Goal: Task Accomplishment & Management: Manage account settings

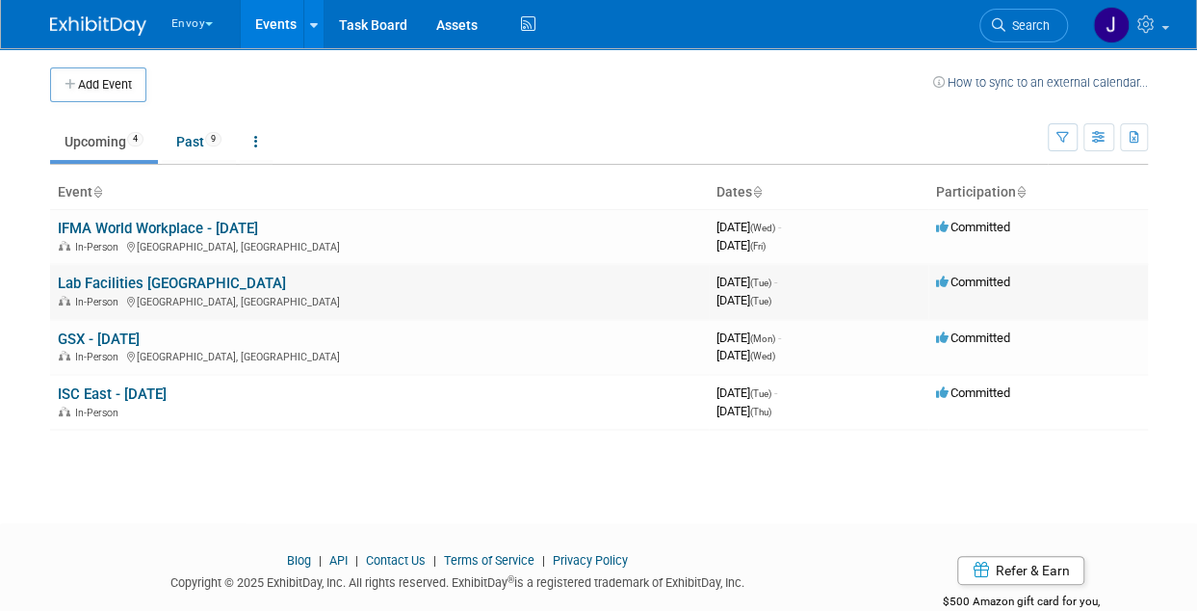
click at [144, 278] on link "Lab Facilities [GEOGRAPHIC_DATA]" at bounding box center [172, 283] width 228 height 17
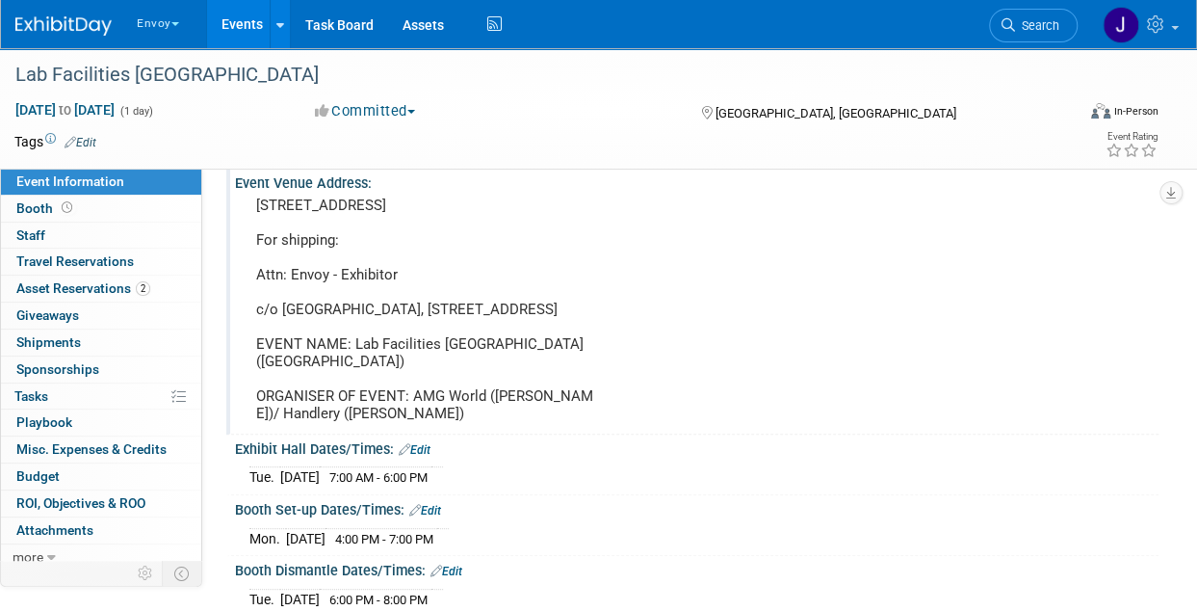
scroll to position [96, 0]
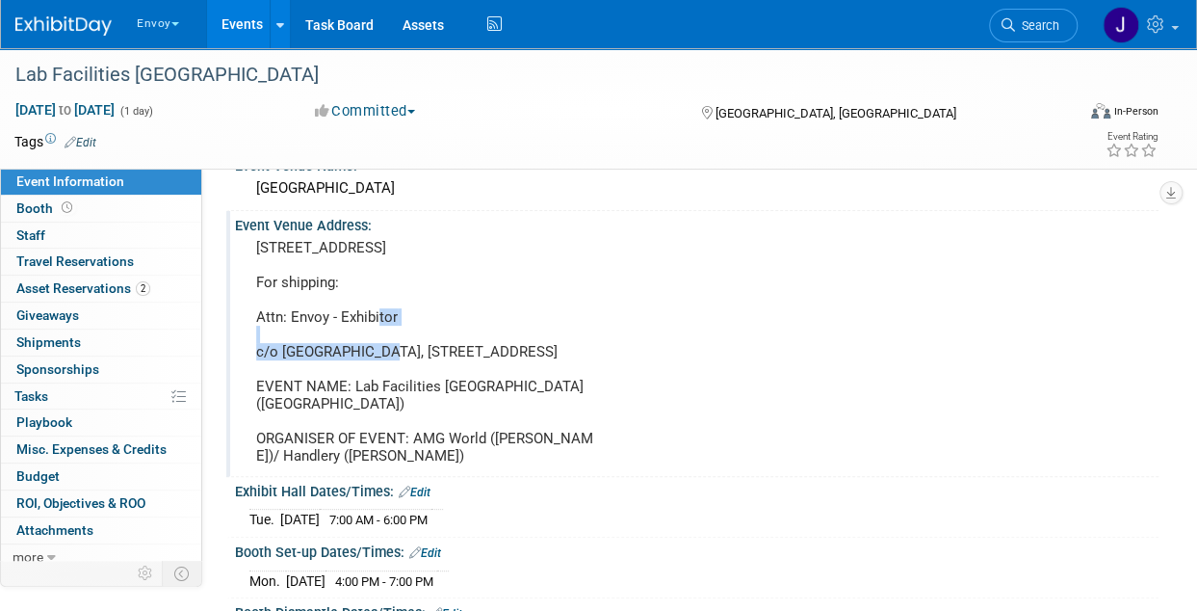
drag, startPoint x: 250, startPoint y: 317, endPoint x: 394, endPoint y: 322, distance: 143.6
click at [394, 322] on div "[STREET_ADDRESS] For shipping: Attn: Envoy - Exhibitor c/o [GEOGRAPHIC_DATA], […" at bounding box center [428, 351] width 356 height 235
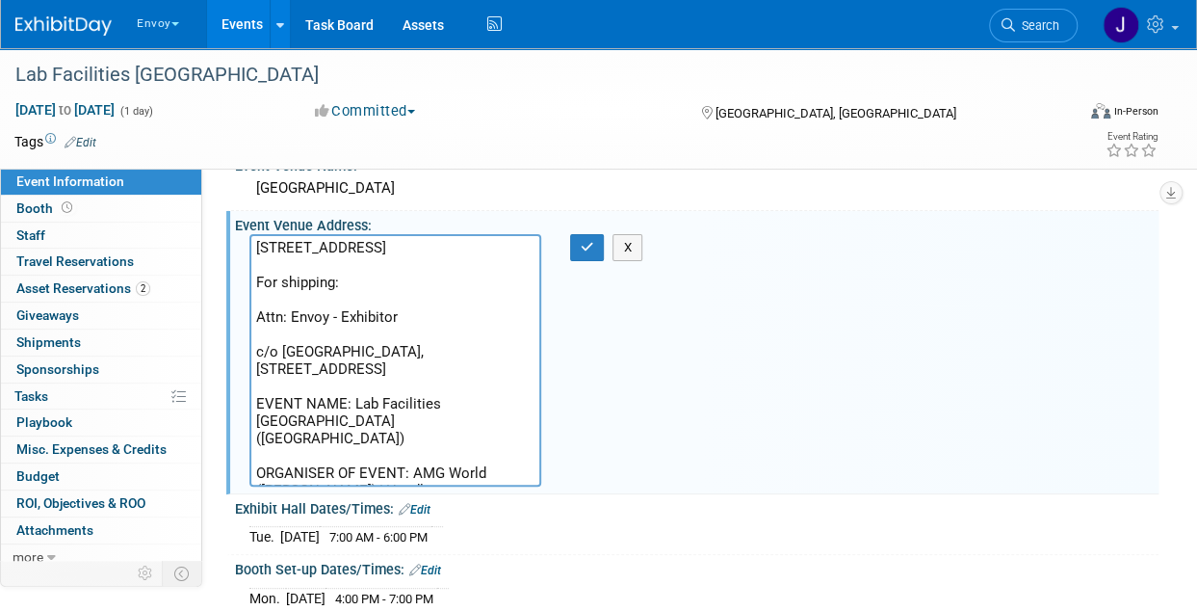
drag, startPoint x: 258, startPoint y: 319, endPoint x: 387, endPoint y: 327, distance: 129.3
click at [387, 327] on textarea "[STREET_ADDRESS] For shipping: Attn: Envoy - Exhibitor c/o [GEOGRAPHIC_DATA], […" at bounding box center [396, 360] width 292 height 252
drag, startPoint x: 251, startPoint y: 351, endPoint x: 503, endPoint y: 380, distance: 253.1
click at [503, 380] on textarea "950 Hotel Cir N, San Diego, CA 92108 For shipping: Attn: Envoy - Exhibitor c/o …" at bounding box center [396, 360] width 292 height 252
click at [395, 293] on textarea "950 Hotel Cir N, San Diego, CA 92108 For shipping: Attn: Envoy - Exhibitor c/o …" at bounding box center [396, 360] width 292 height 252
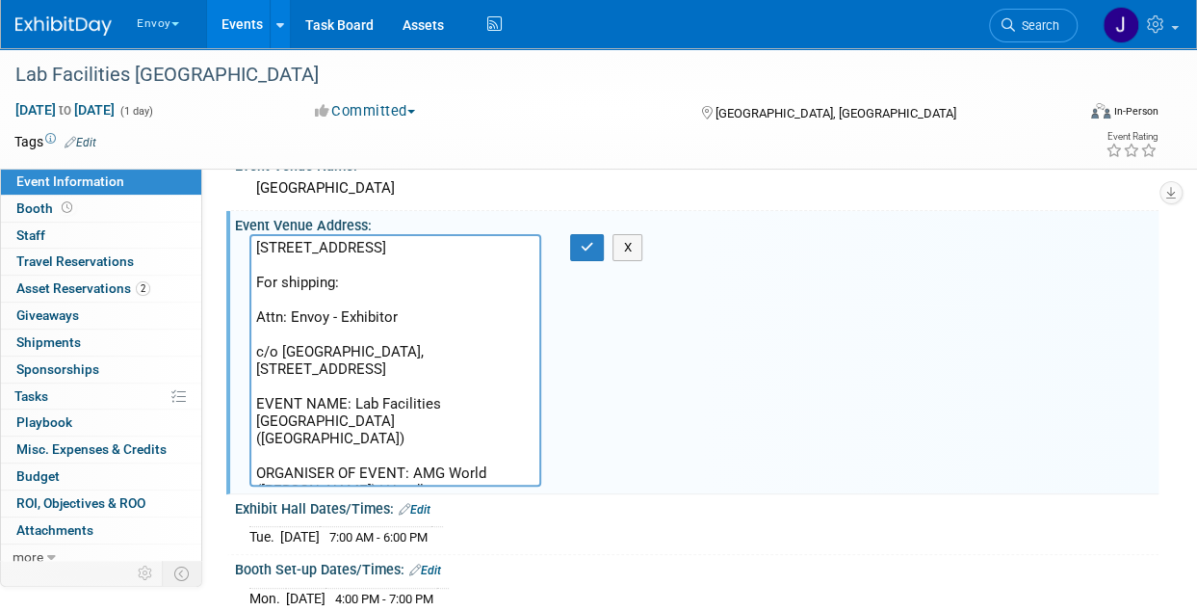
drag, startPoint x: 253, startPoint y: 352, endPoint x: 445, endPoint y: 355, distance: 191.7
click at [445, 355] on textarea "950 Hotel Cir N, San Diego, CA 92108 For shipping: Attn: Envoy - Exhibitor c/o …" at bounding box center [396, 360] width 292 height 252
click at [461, 327] on textarea "950 Hotel Cir N, San Diego, CA 92108 For shipping: Attn: Envoy - Exhibitor c/o …" at bounding box center [396, 360] width 292 height 252
drag, startPoint x: 453, startPoint y: 346, endPoint x: 332, endPoint y: 369, distance: 122.6
click at [332, 369] on textarea "950 Hotel Cir N, San Diego, CA 92108 For shipping: Attn: Envoy - Exhibitor c/o …" at bounding box center [396, 360] width 292 height 252
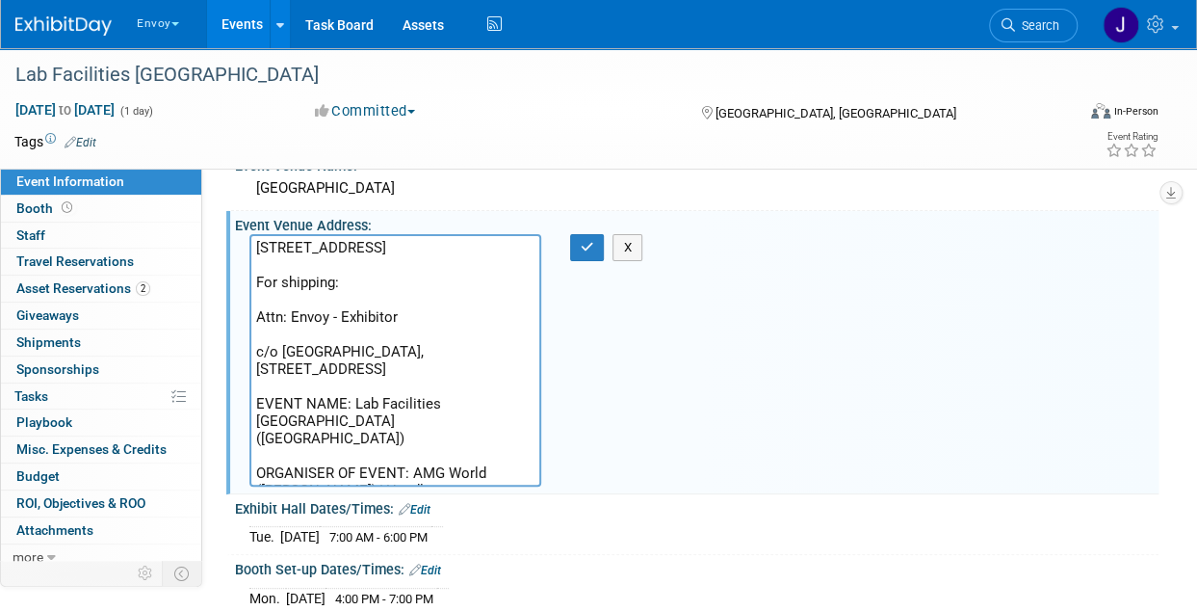
click at [462, 366] on textarea "950 Hotel Cir N, San Diego, CA 92108 For shipping: Attn: Envoy - Exhibitor c/o …" at bounding box center [396, 360] width 292 height 252
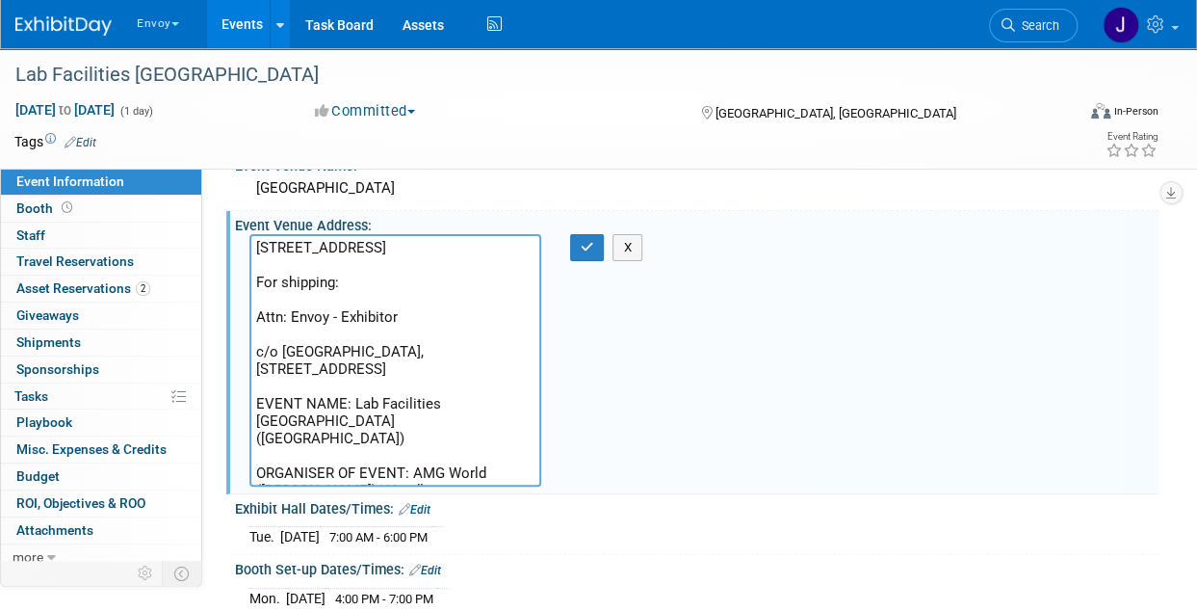
click at [397, 317] on textarea "950 Hotel Cir N, San Diego, CA 92108 For shipping: Attn: Envoy - Exhibitor c/o …" at bounding box center [396, 360] width 292 height 252
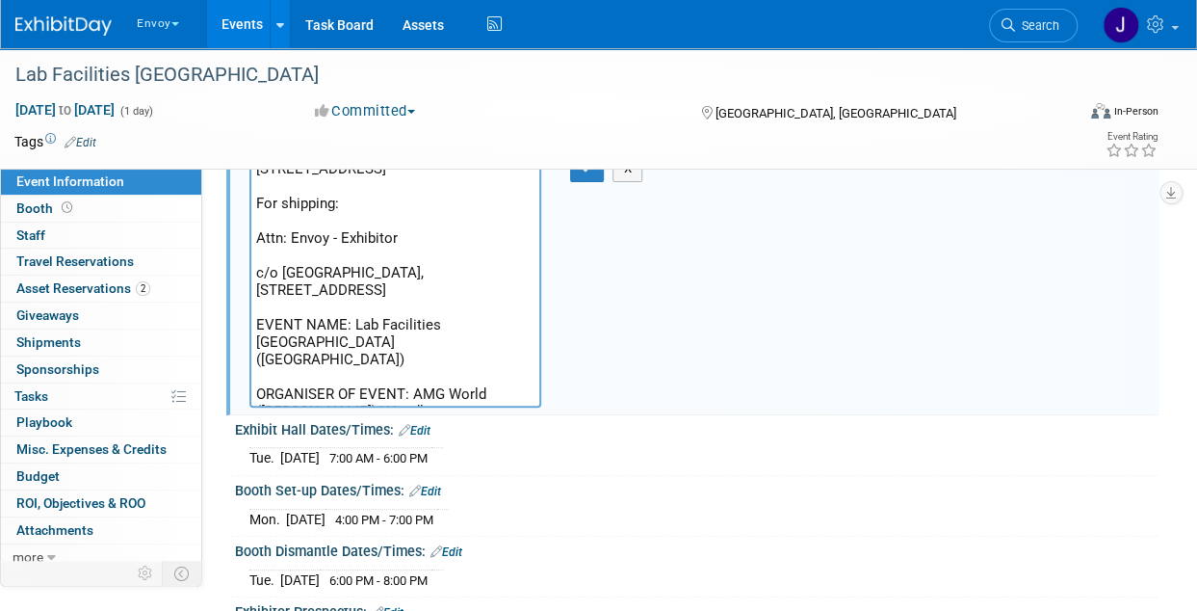
scroll to position [193, 0]
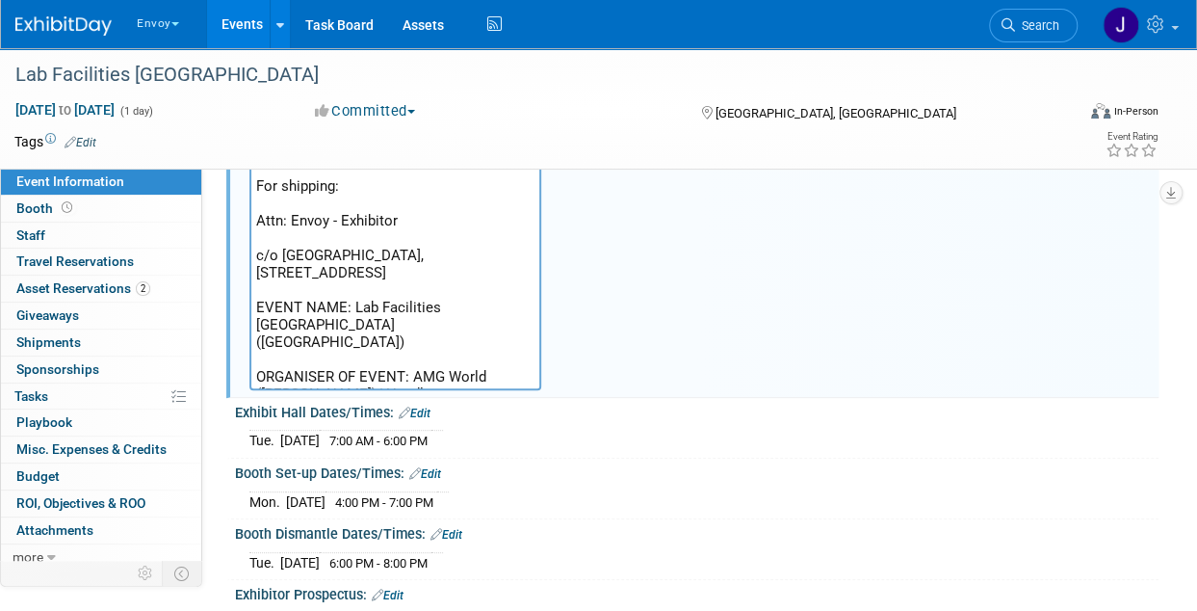
drag, startPoint x: 387, startPoint y: 323, endPoint x: 247, endPoint y: 302, distance: 142.1
click at [247, 302] on div "950 Hotel Cir N, San Diego, CA 92108 For shipping: Attn: Envoy - Exhibitor c/o …" at bounding box center [395, 264] width 321 height 252
drag, startPoint x: 416, startPoint y: 355, endPoint x: 525, endPoint y: 388, distance: 113.7
click at [525, 388] on textarea "950 Hotel Cir N, San Diego, CA 92108 For shipping: Attn: Envoy - Exhibitor c/o …" at bounding box center [396, 264] width 292 height 252
drag, startPoint x: 256, startPoint y: 219, endPoint x: 396, endPoint y: 223, distance: 139.8
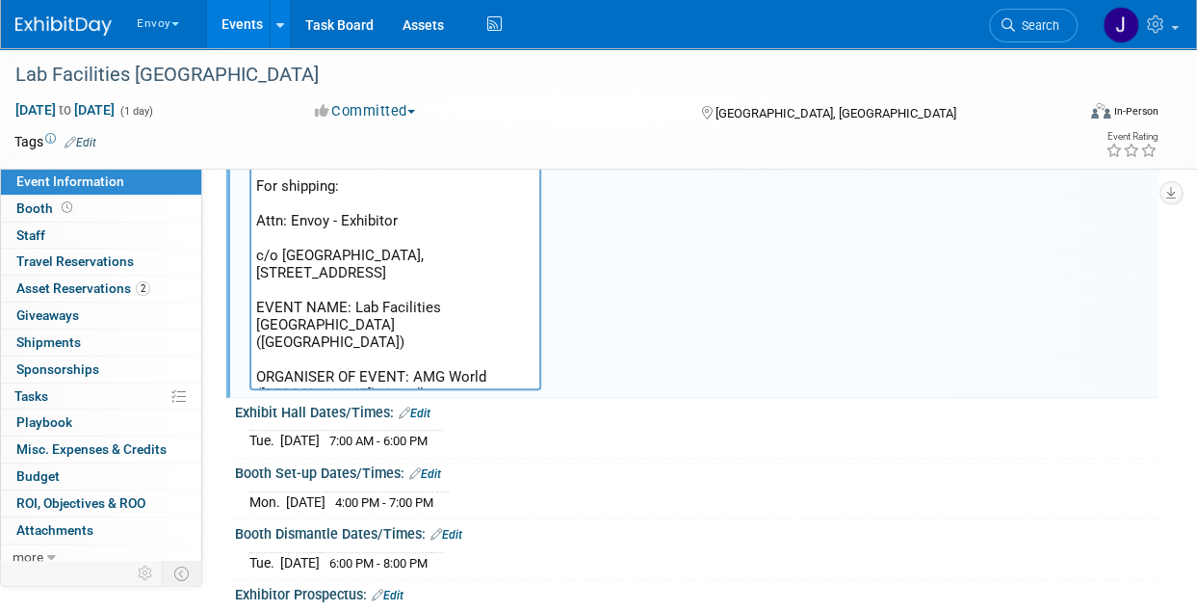
click at [396, 223] on textarea "950 Hotel Cir N, San Diego, CA 92108 For shipping: Attn: Envoy - Exhibitor c/o …" at bounding box center [396, 264] width 292 height 252
drag, startPoint x: 256, startPoint y: 254, endPoint x: 410, endPoint y: 255, distance: 154.1
click at [444, 255] on textarea "950 Hotel Cir N, San Diego, CA 92108 For shipping: Attn: Envoy - Exhibitor c/o …" at bounding box center [396, 264] width 292 height 252
drag, startPoint x: 453, startPoint y: 255, endPoint x: 333, endPoint y: 275, distance: 121.0
click at [333, 275] on textarea "950 Hotel Cir N, San Diego, CA 92108 For shipping: Attn: Envoy - Exhibitor c/o …" at bounding box center [396, 264] width 292 height 252
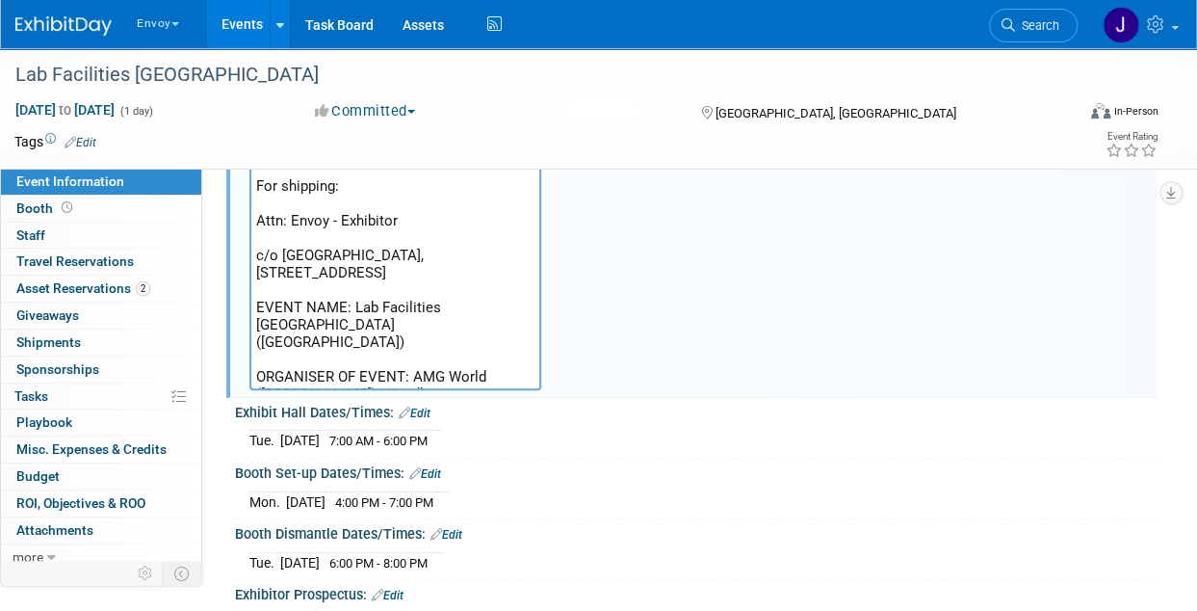
click at [456, 273] on textarea "950 Hotel Cir N, San Diego, CA 92108 For shipping: Attn: Envoy - Exhibitor c/o …" at bounding box center [396, 264] width 292 height 252
click at [84, 339] on link "0 Shipments 0" at bounding box center [101, 342] width 200 height 26
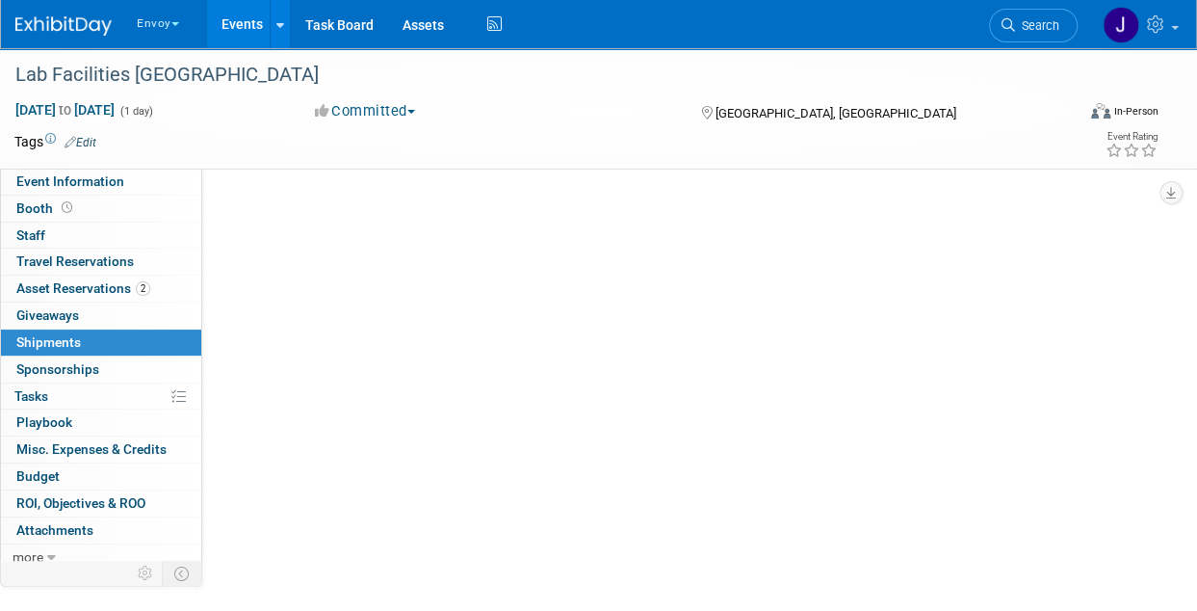
scroll to position [0, 0]
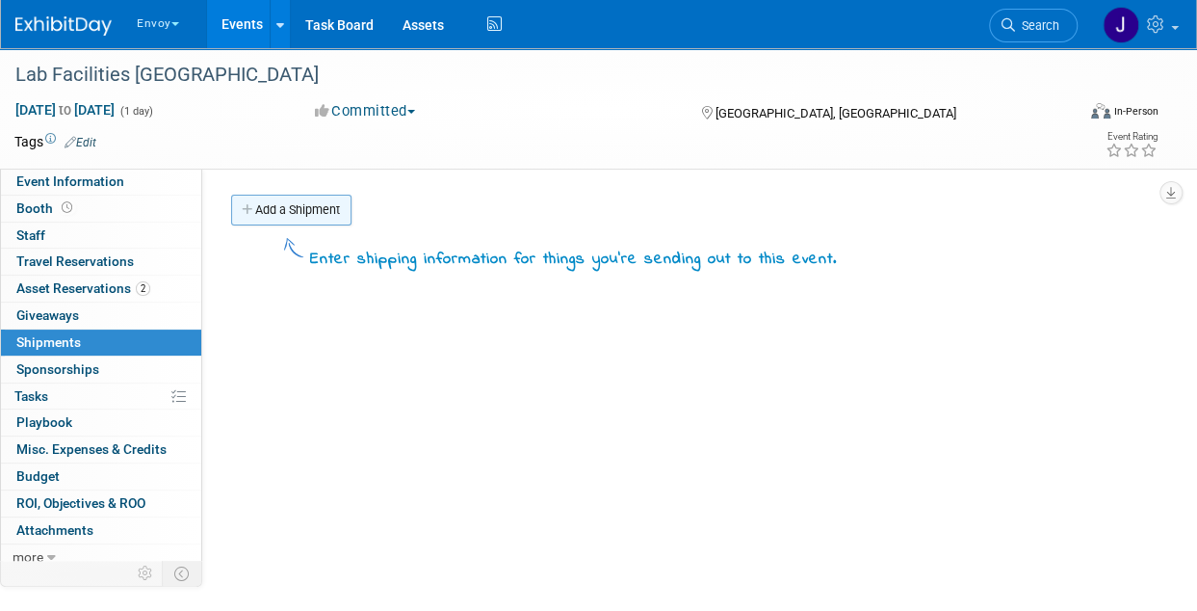
click at [315, 217] on link "Add a Shipment" at bounding box center [291, 210] width 120 height 31
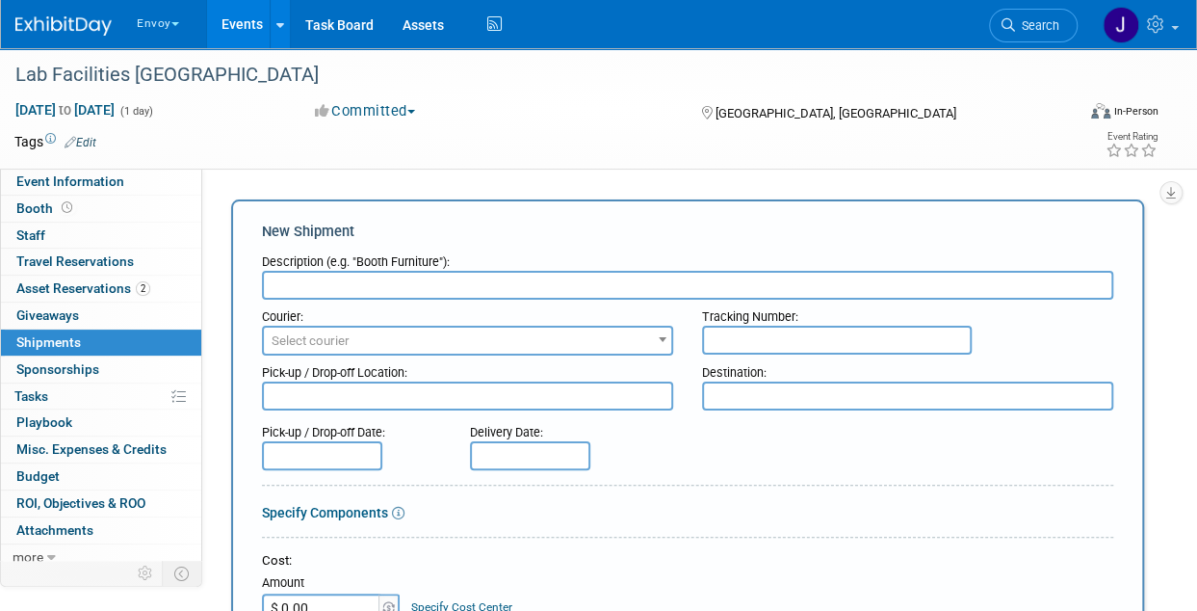
click at [381, 282] on input "text" at bounding box center [688, 285] width 852 height 29
type input "1 case"
click at [751, 361] on div "Destination:" at bounding box center [907, 368] width 411 height 26
click at [751, 341] on input "text" at bounding box center [837, 340] width 270 height 29
paste input "8842 7289 9669"
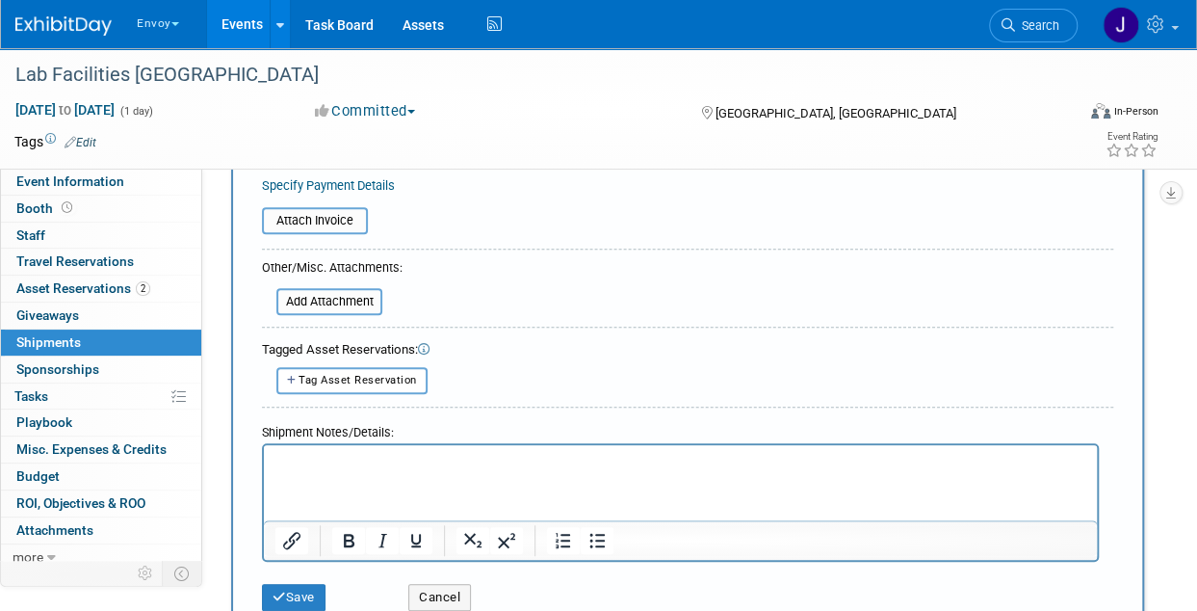
scroll to position [578, 0]
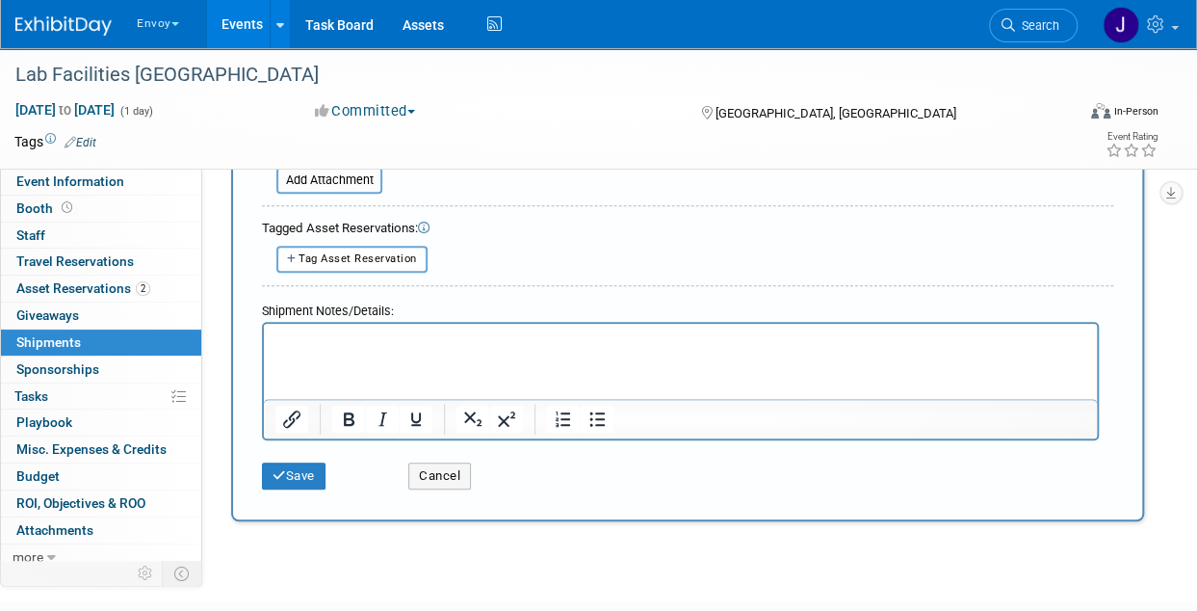
type input "8842 7289 9669"
click at [403, 334] on p "Rich Text Area. Press ALT-0 for help." at bounding box center [681, 339] width 811 height 19
click at [284, 486] on div "Save Cancel" at bounding box center [688, 469] width 852 height 59
click at [290, 474] on button "Save" at bounding box center [294, 475] width 64 height 27
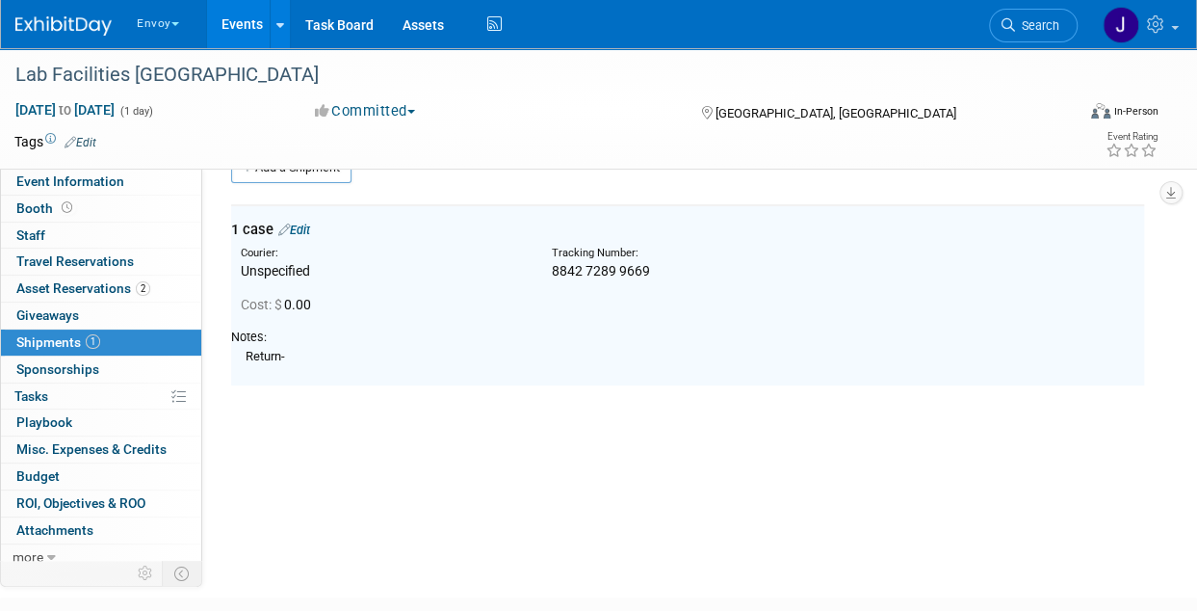
scroll to position [42, 0]
click at [303, 172] on link "Add a Shipment" at bounding box center [291, 167] width 120 height 31
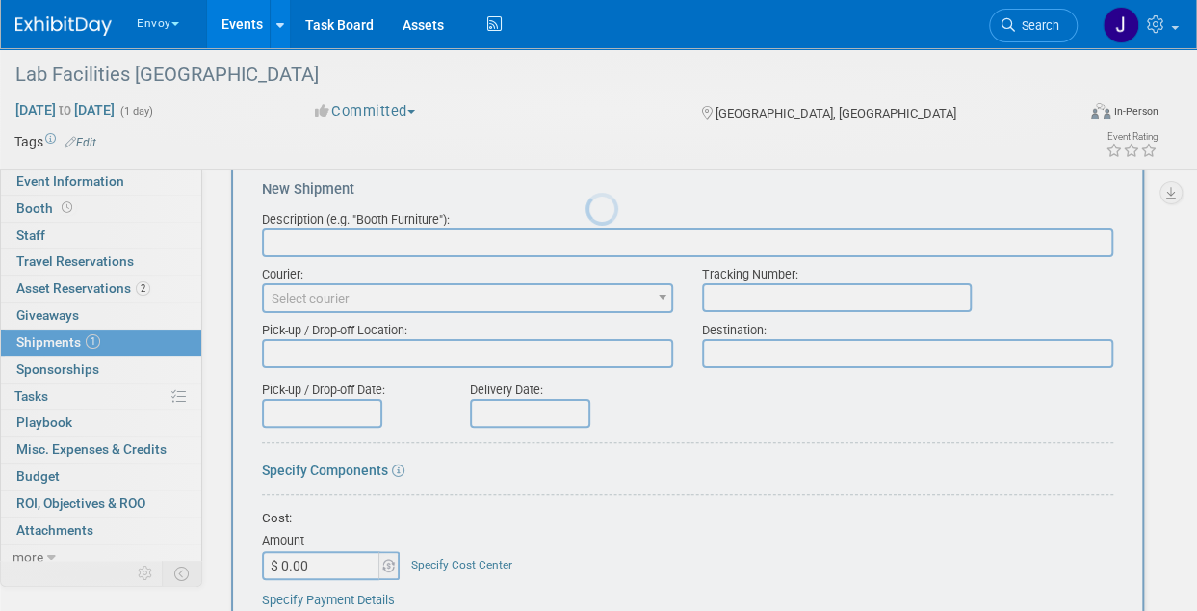
scroll to position [0, 0]
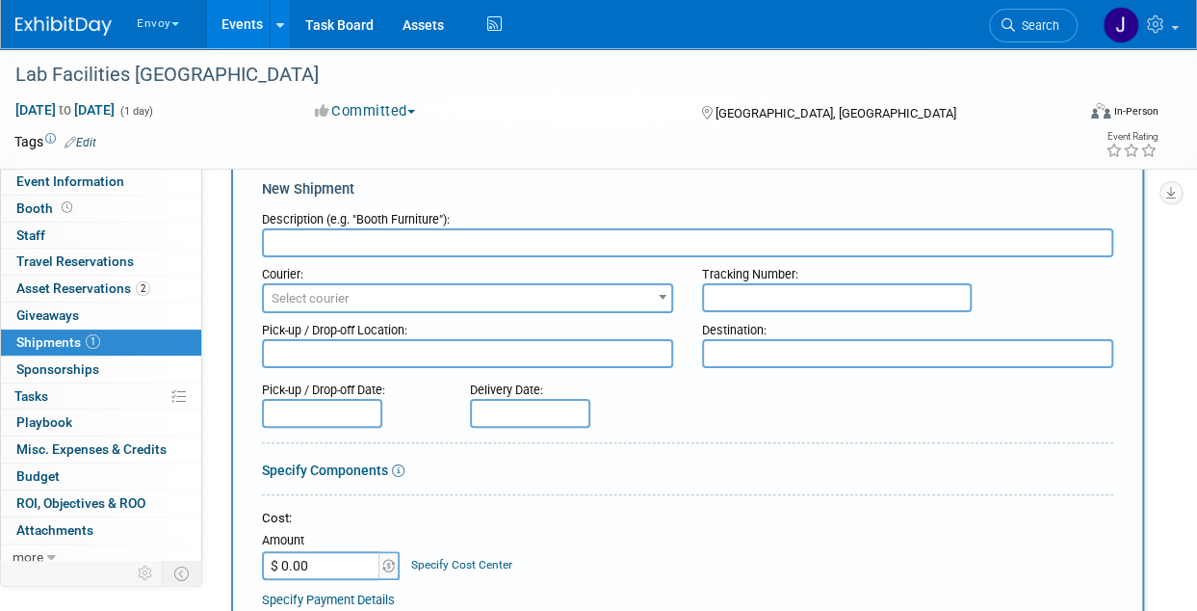
click at [473, 250] on input "text" at bounding box center [688, 242] width 852 height 29
type input "Case 2"
paste input "8842 7289 9670"
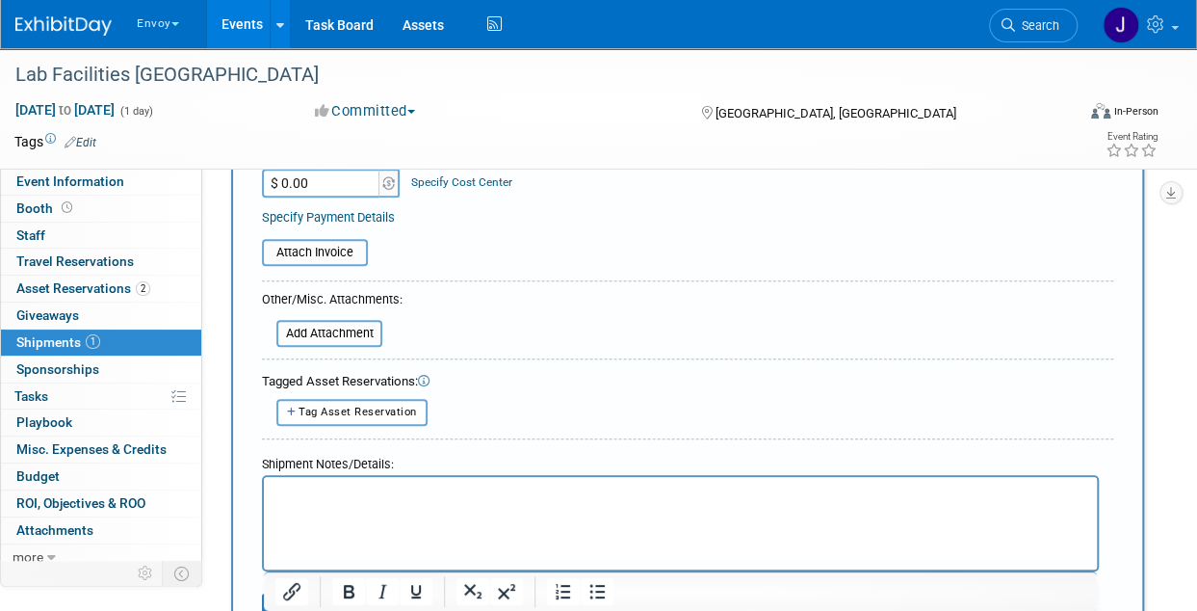
scroll to position [428, 0]
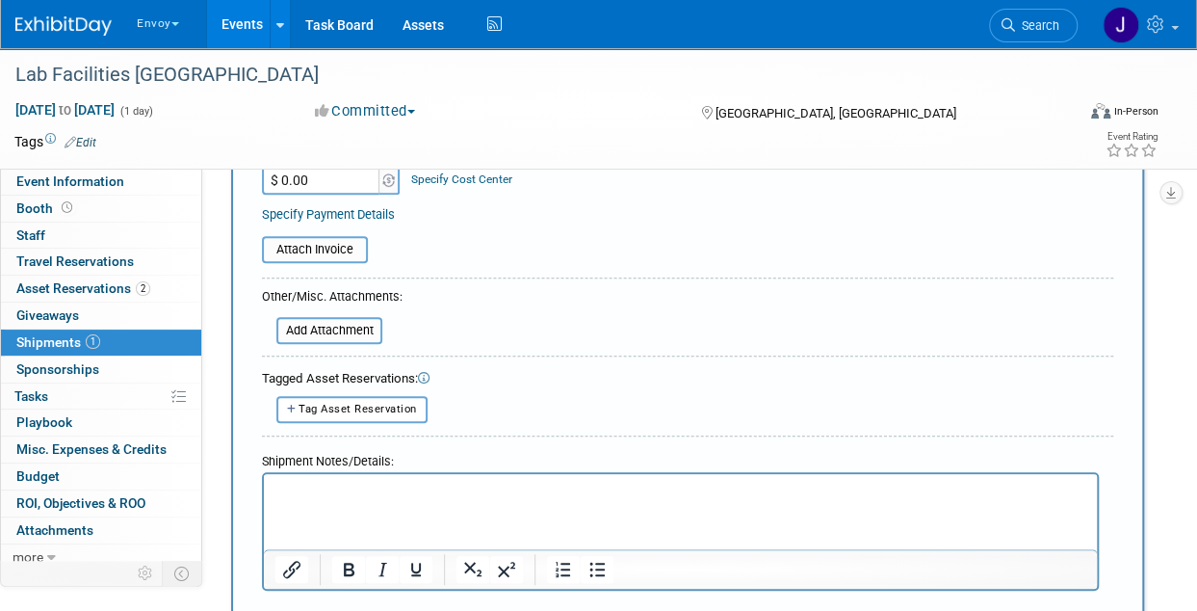
type input "8842 7289 9670"
click at [371, 479] on html at bounding box center [680, 486] width 833 height 27
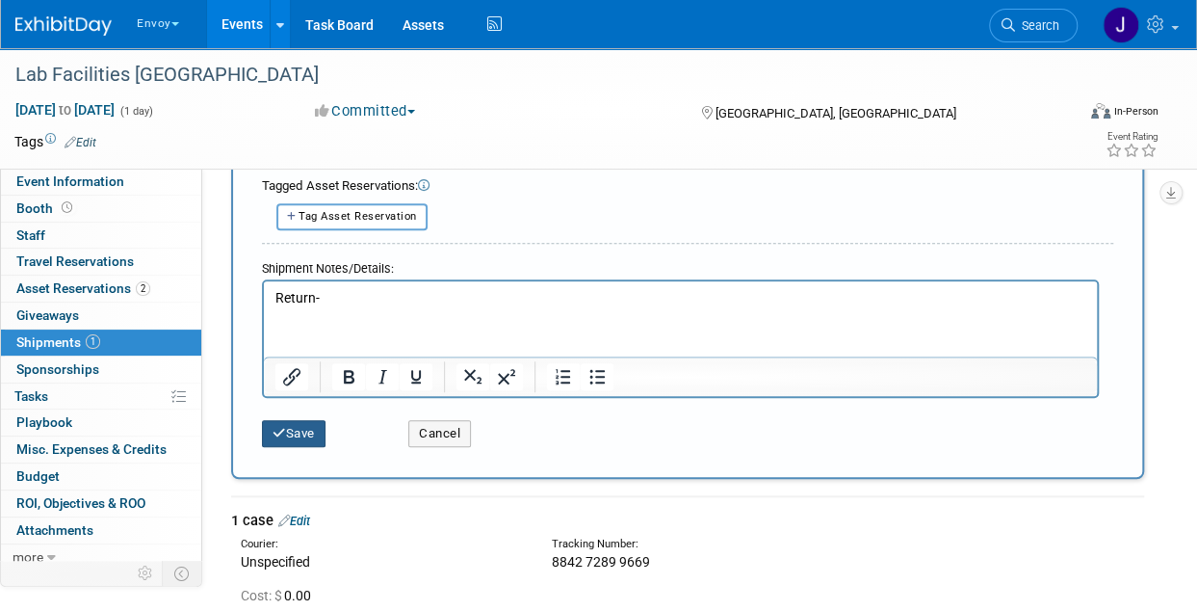
click at [278, 427] on icon "submit" at bounding box center [279, 433] width 13 height 13
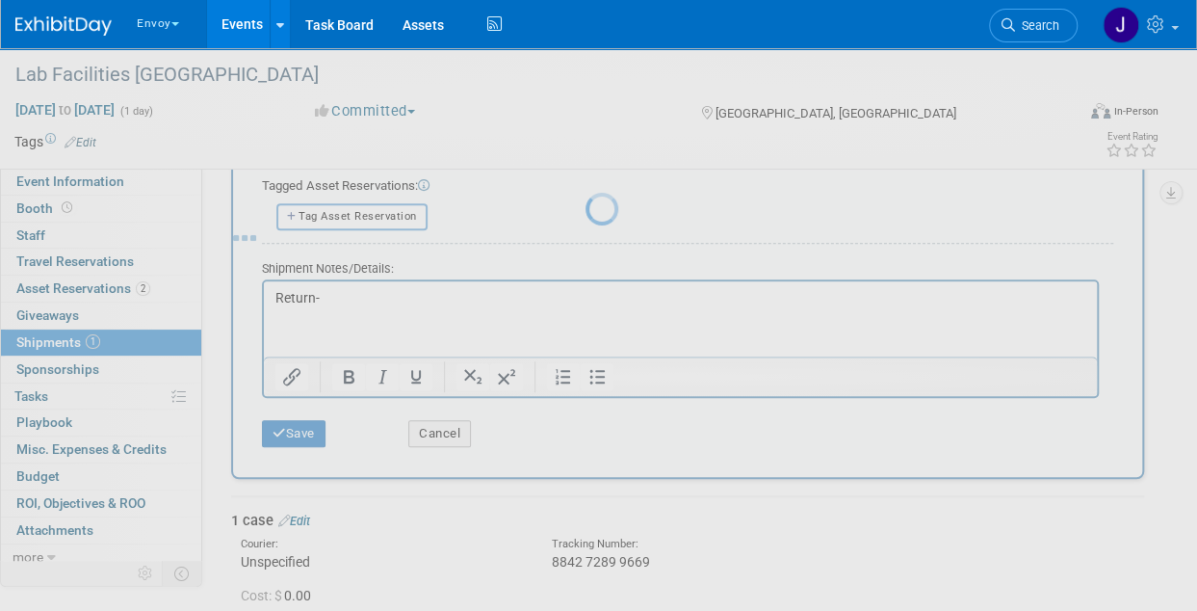
scroll to position [206, 0]
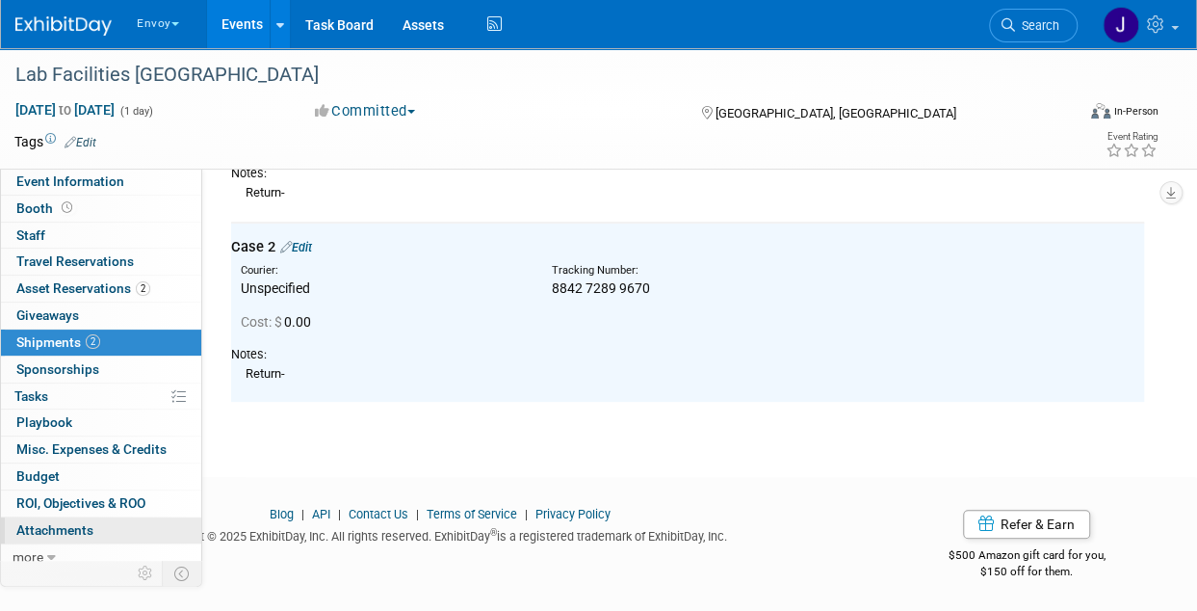
click at [65, 522] on span "Attachments 0" at bounding box center [54, 529] width 77 height 15
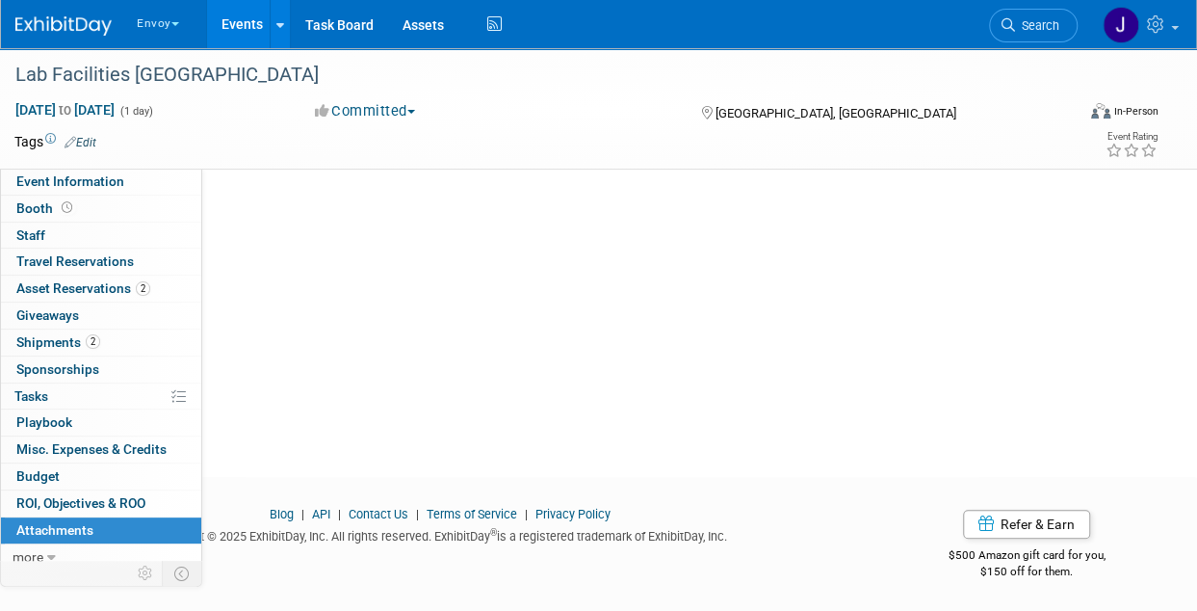
scroll to position [0, 0]
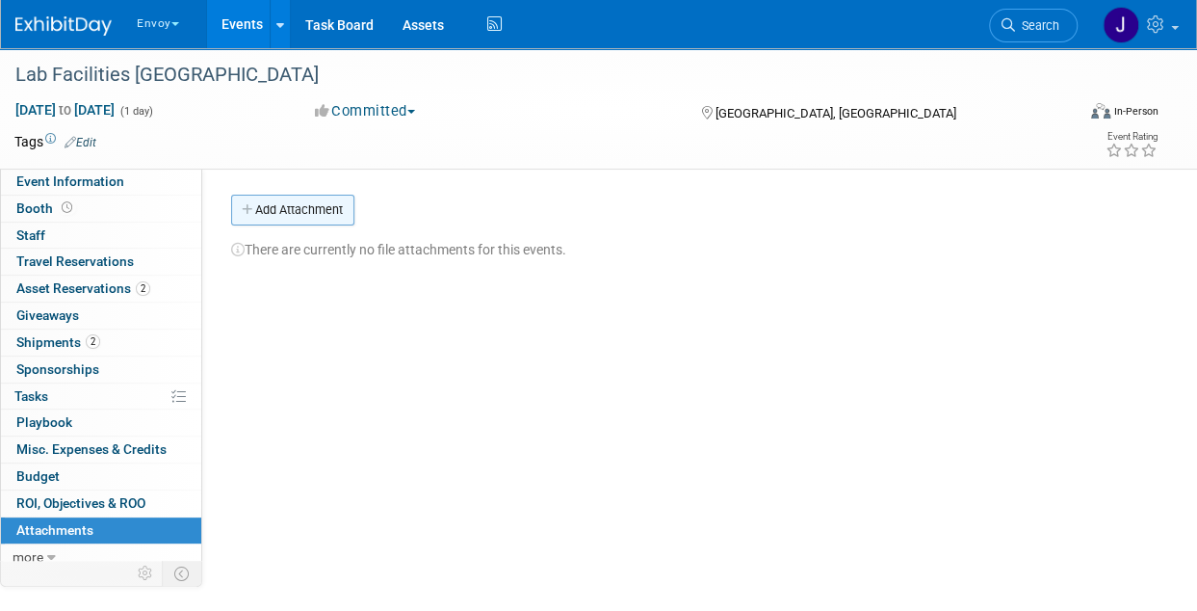
click at [314, 220] on button "Add Attachment" at bounding box center [292, 210] width 123 height 31
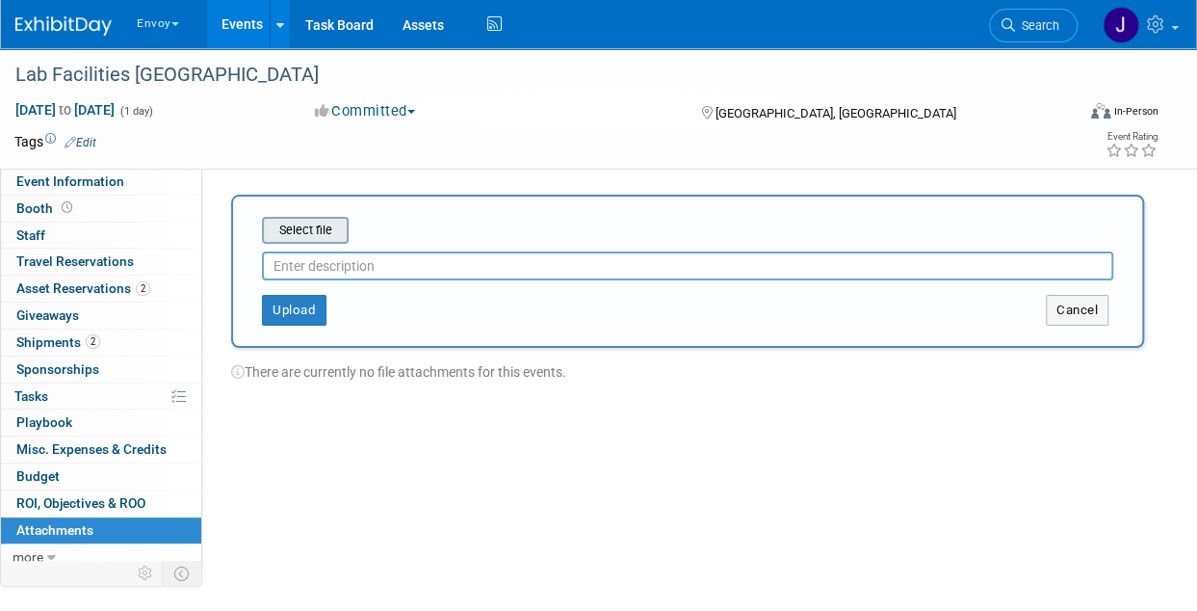
click at [322, 234] on input "file" at bounding box center [232, 230] width 229 height 23
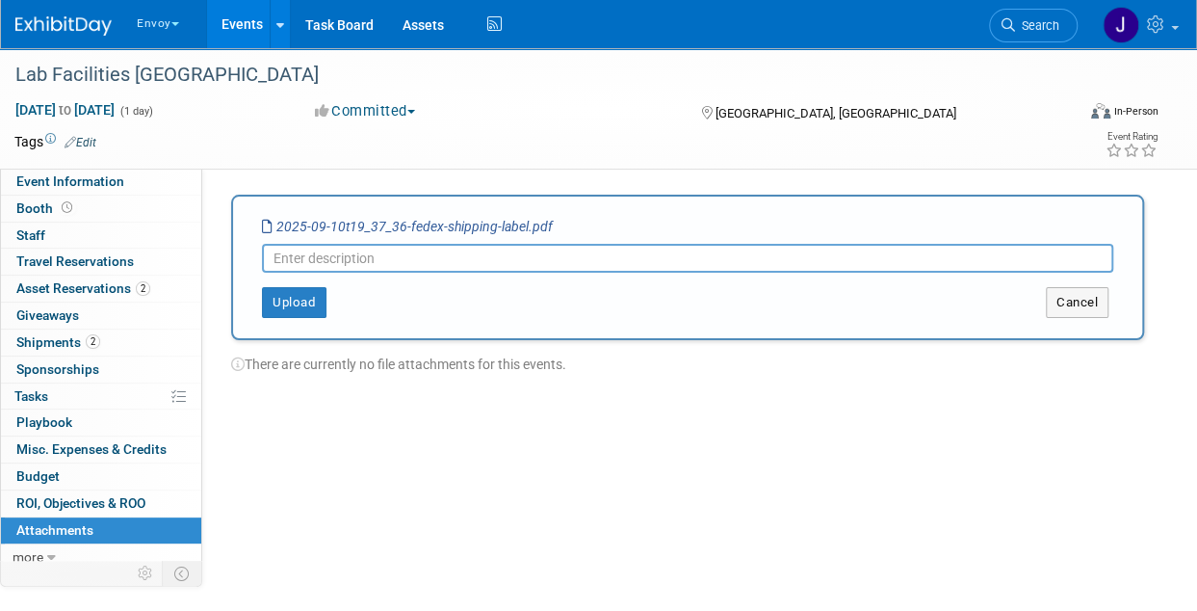
click at [341, 265] on input "text" at bounding box center [688, 258] width 852 height 29
click at [306, 305] on button "Upload" at bounding box center [294, 302] width 65 height 31
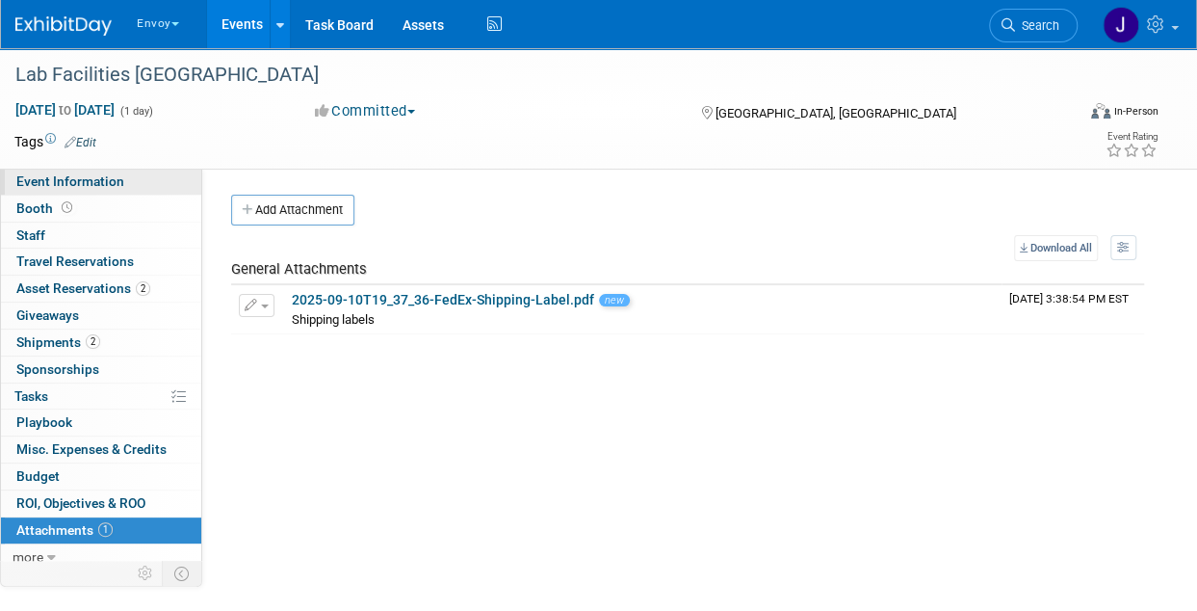
click at [91, 178] on span "Event Information" at bounding box center [70, 180] width 108 height 15
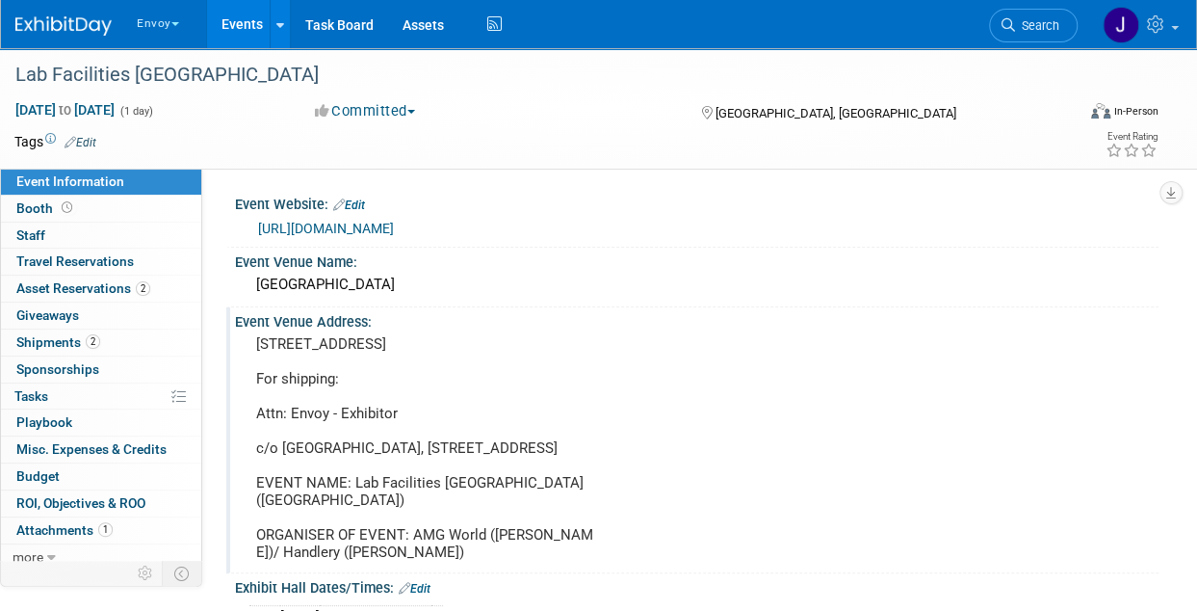
click at [470, 338] on pre "950 Hotel Cir N, San Diego, CA 92108 For shipping: Attn: Envoy - Exhibitor c/o …" at bounding box center [427, 447] width 343 height 225
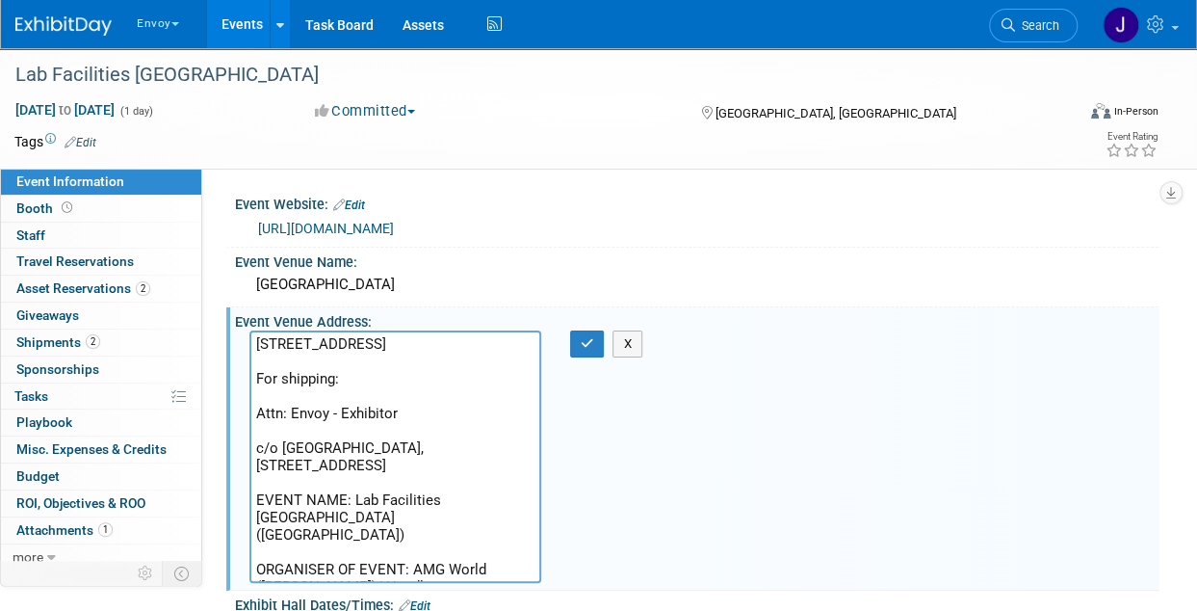
click at [470, 338] on textarea "950 Hotel Cir N, San Diego, CA 92108 For shipping: Attn: Envoy - Exhibitor c/o …" at bounding box center [396, 456] width 292 height 252
click at [98, 342] on link "2 Shipments 2" at bounding box center [101, 342] width 200 height 26
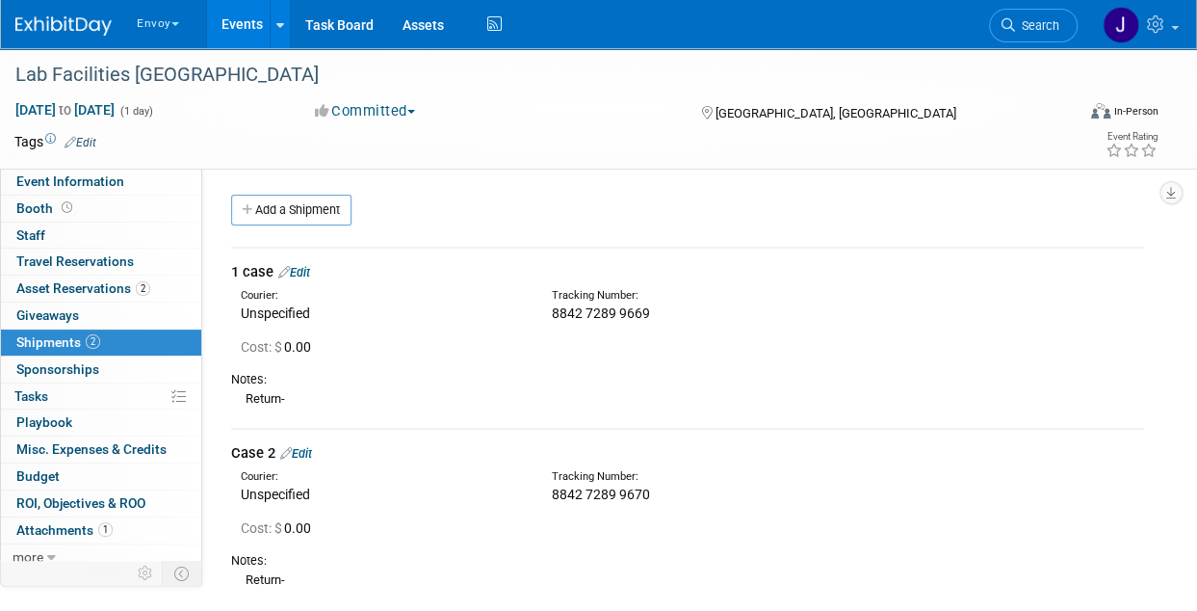
click at [310, 269] on link "Edit" at bounding box center [294, 272] width 32 height 14
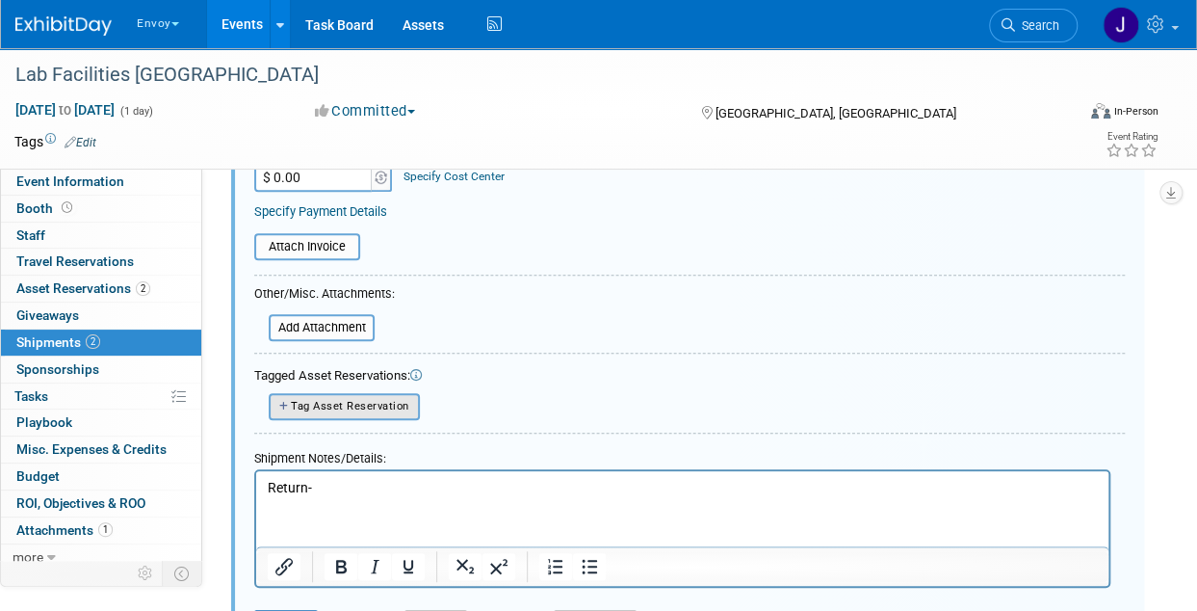
scroll to position [510, 0]
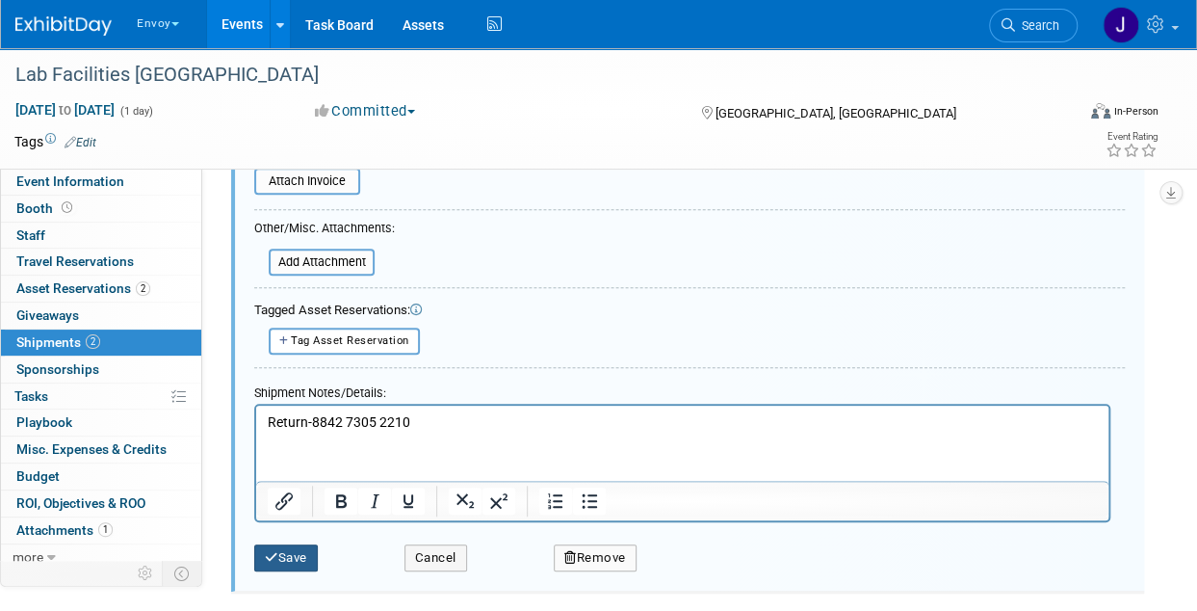
click at [299, 548] on button "Save" at bounding box center [286, 557] width 64 height 27
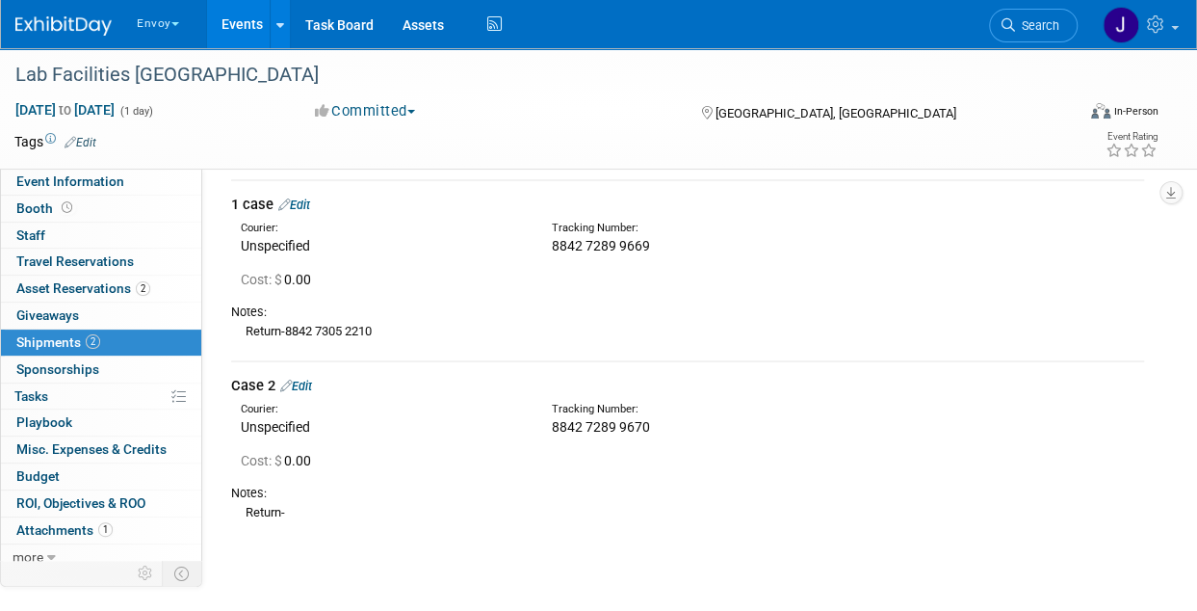
scroll to position [124, 0]
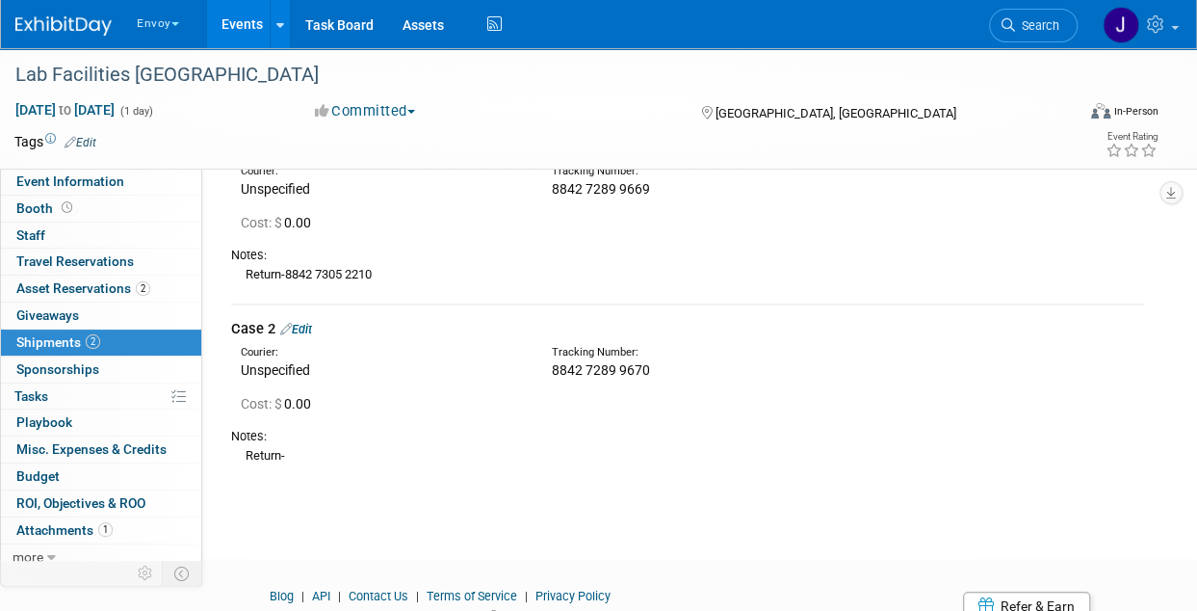
click at [311, 328] on link "Edit" at bounding box center [296, 329] width 32 height 14
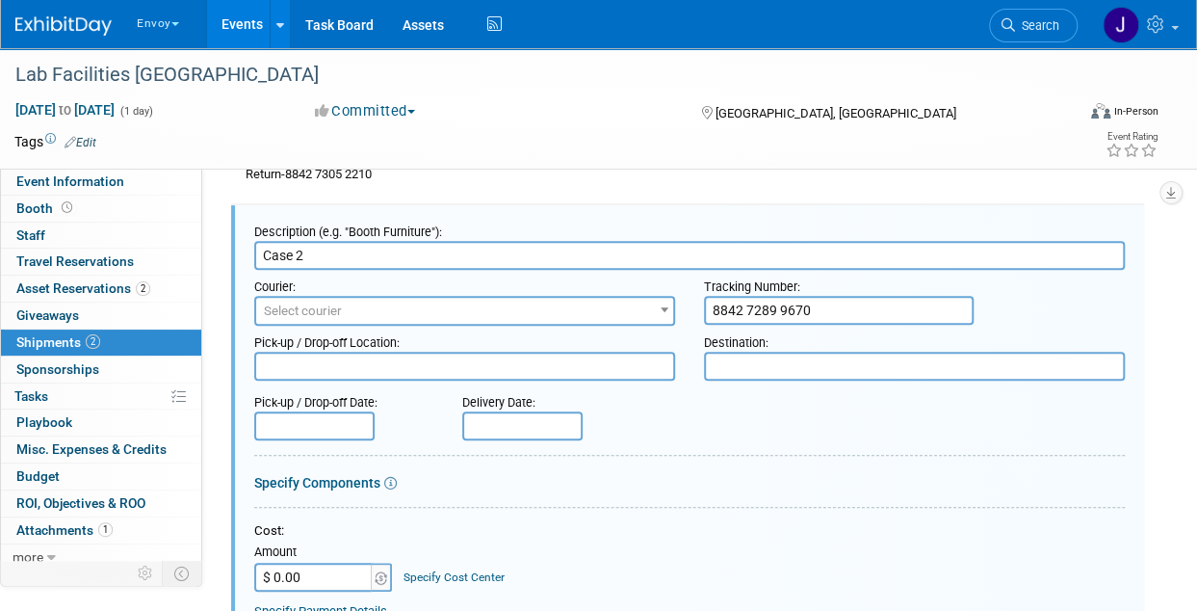
scroll to position [690, 0]
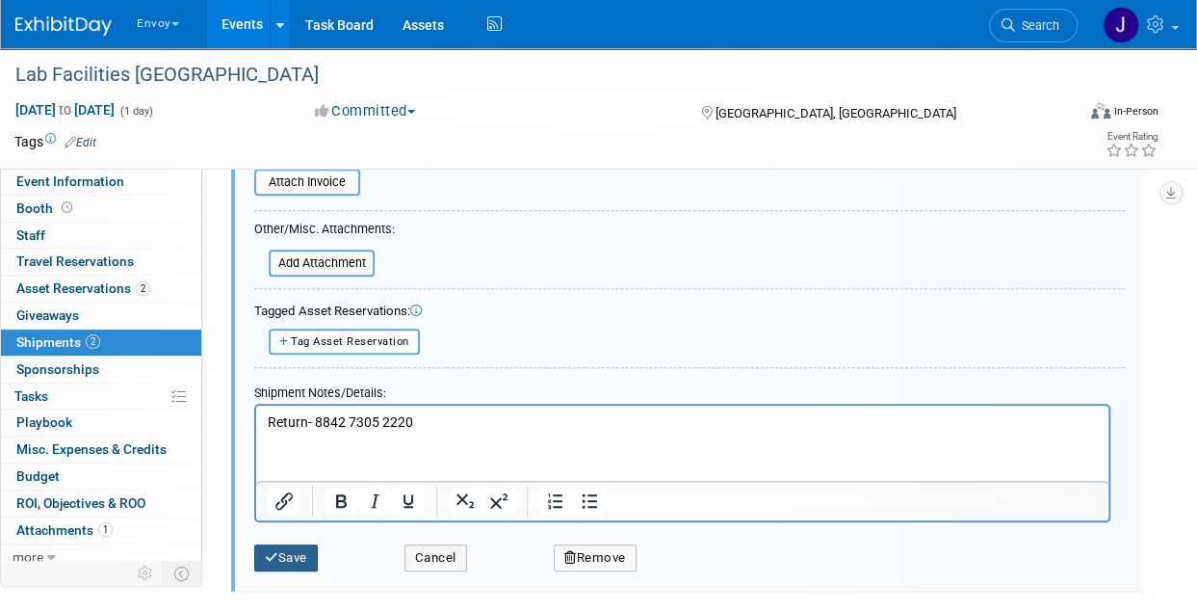
click at [274, 553] on icon "submit" at bounding box center [271, 557] width 13 height 13
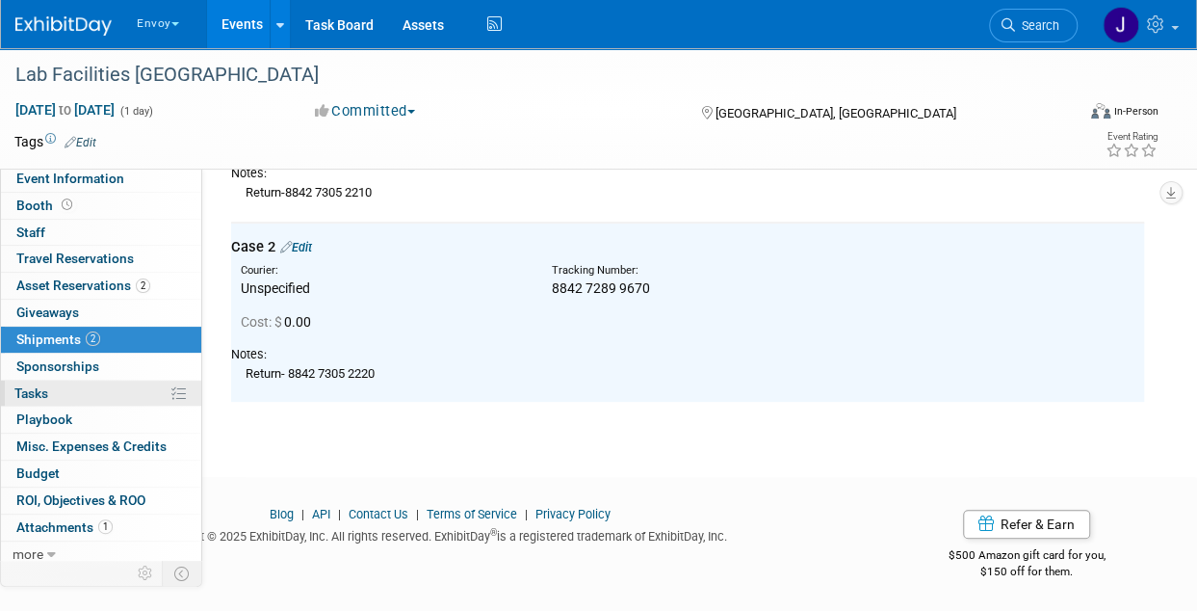
scroll to position [5, 0]
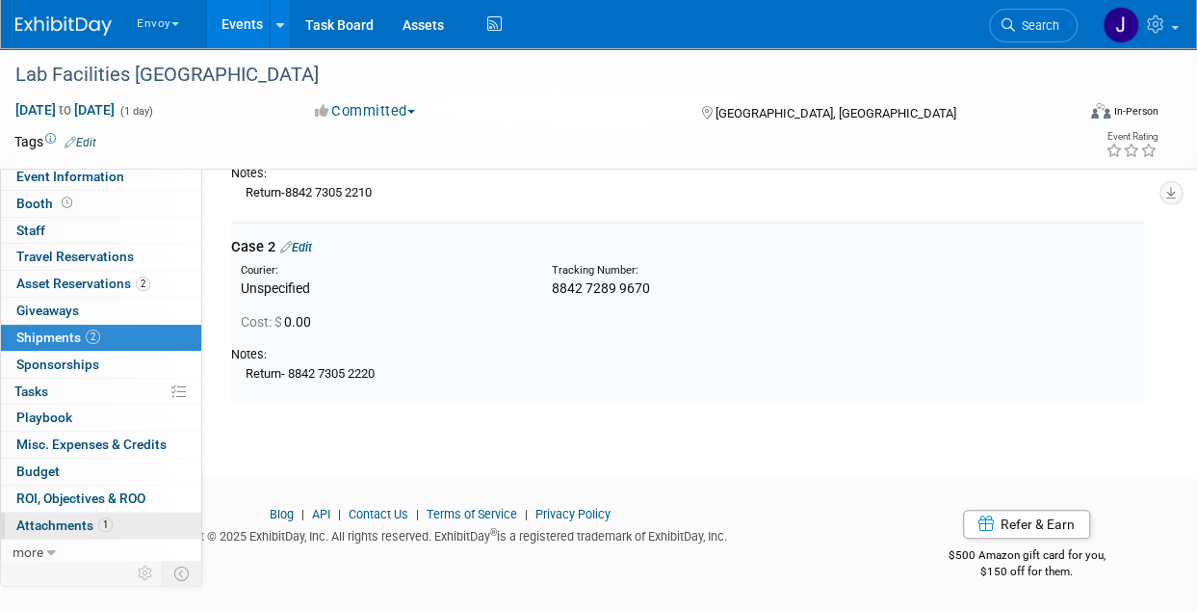
click at [102, 522] on span "1" at bounding box center [105, 524] width 14 height 14
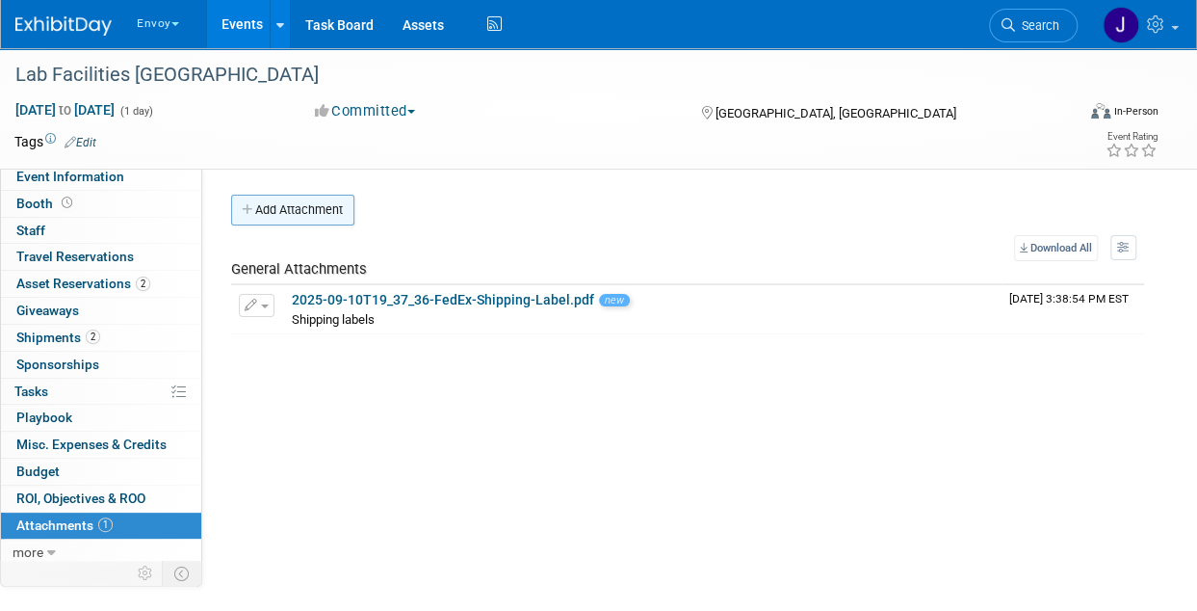
click at [279, 209] on button "Add Attachment" at bounding box center [292, 210] width 123 height 31
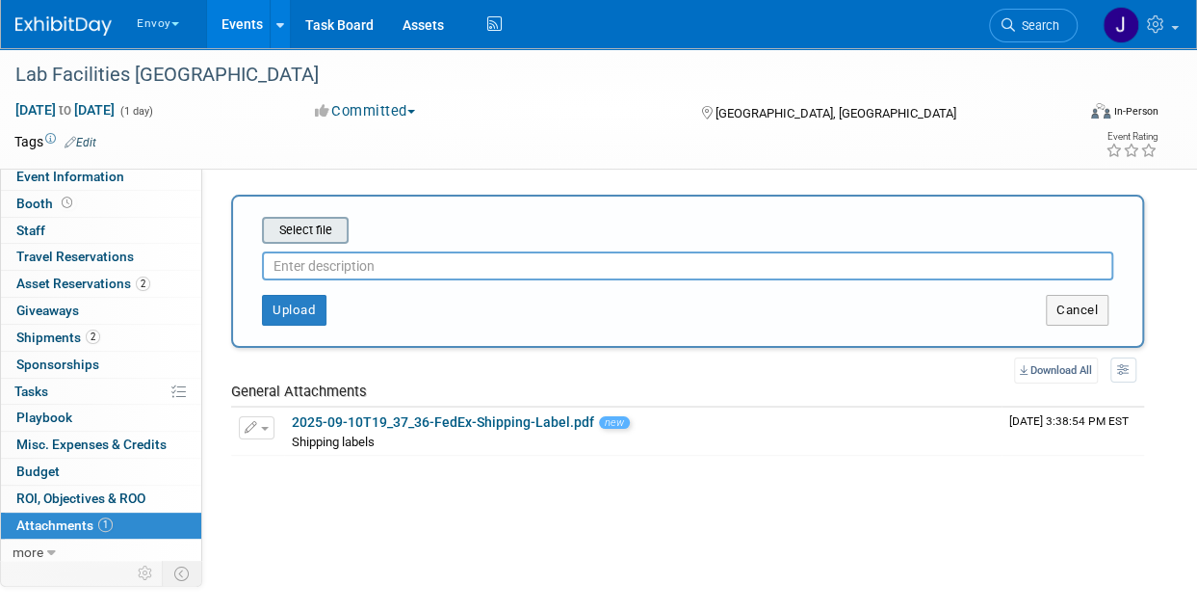
click at [312, 228] on input "file" at bounding box center [232, 230] width 229 height 23
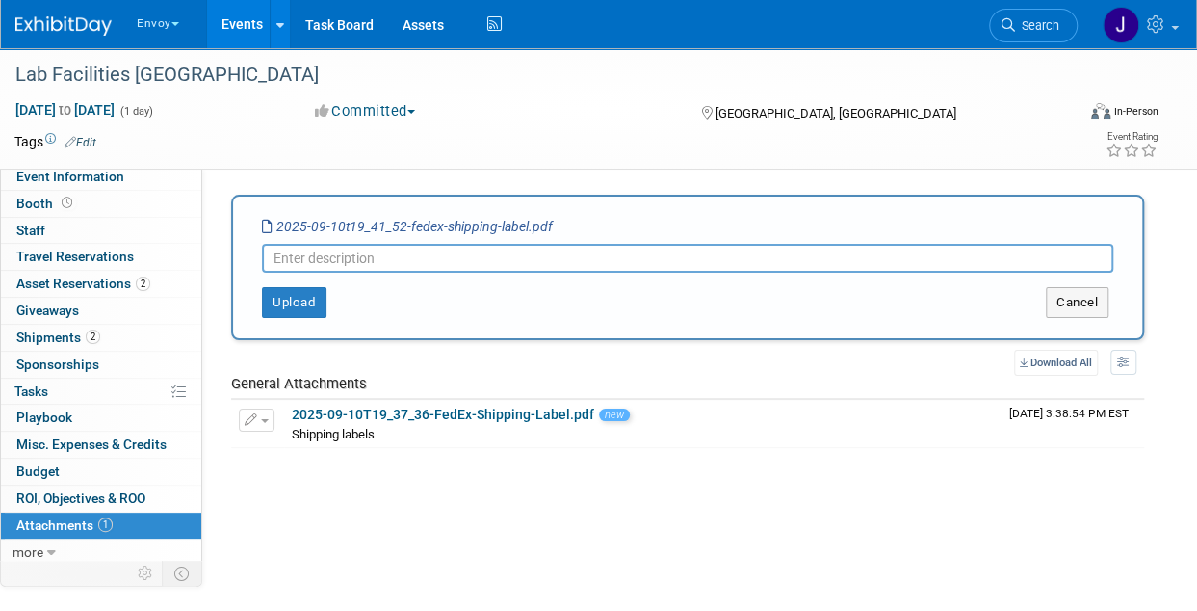
click at [395, 264] on input "text" at bounding box center [688, 258] width 852 height 29
type input "Return labels"
click at [299, 304] on button "Upload" at bounding box center [294, 302] width 65 height 31
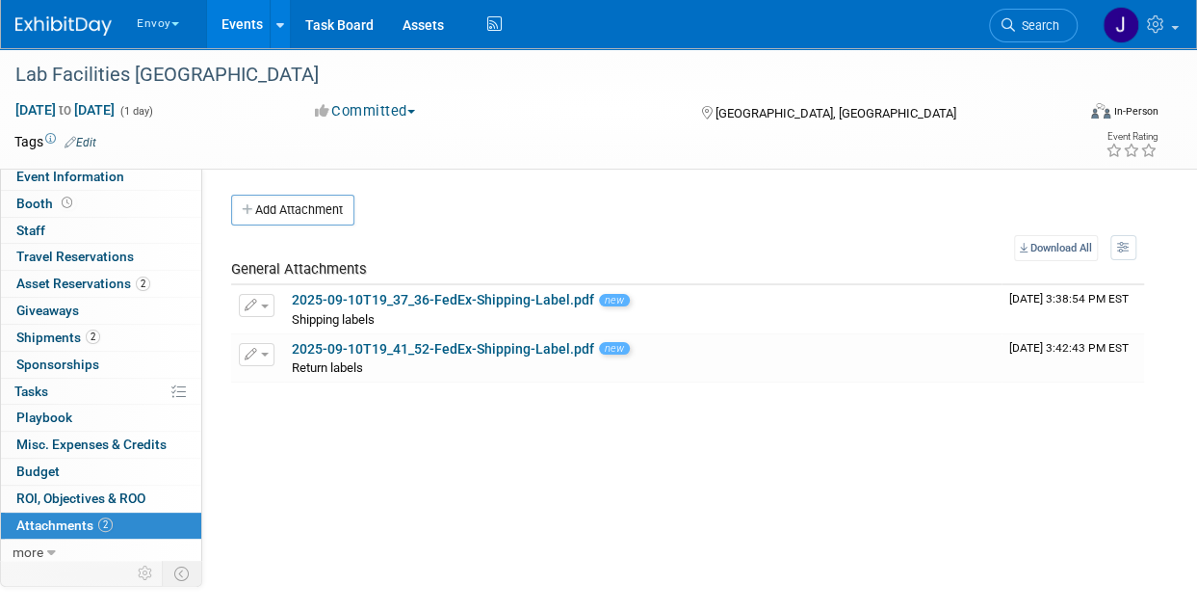
click at [97, 517] on span "Attachments 2" at bounding box center [64, 524] width 96 height 15
click at [249, 32] on link "Events" at bounding box center [242, 24] width 70 height 48
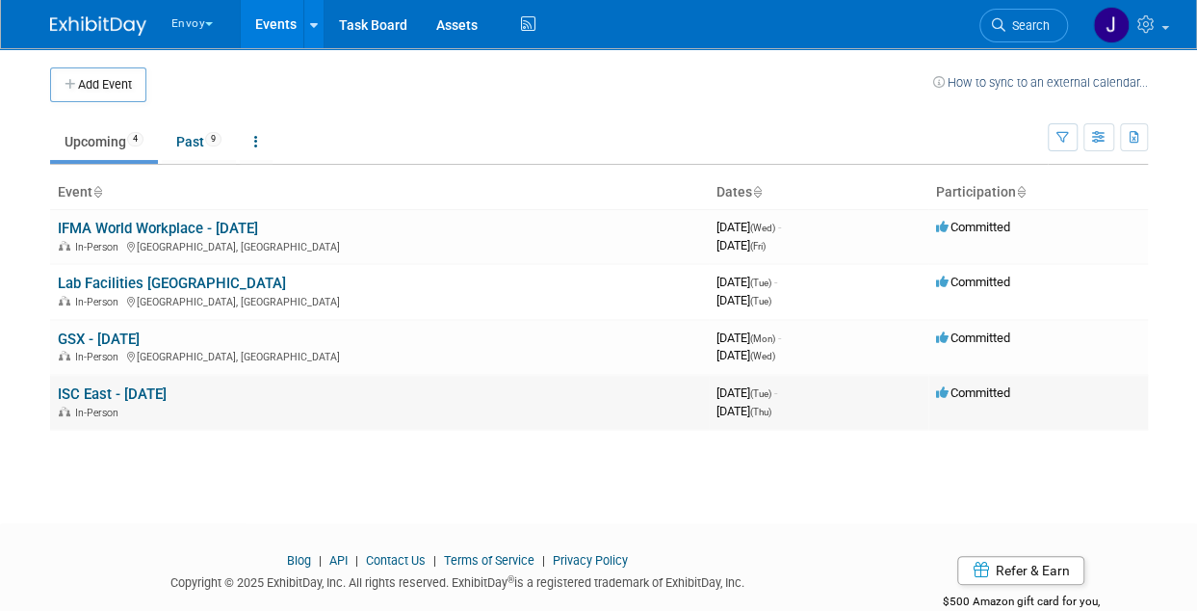
click at [118, 394] on link "ISC East - [DATE]" at bounding box center [112, 393] width 109 height 17
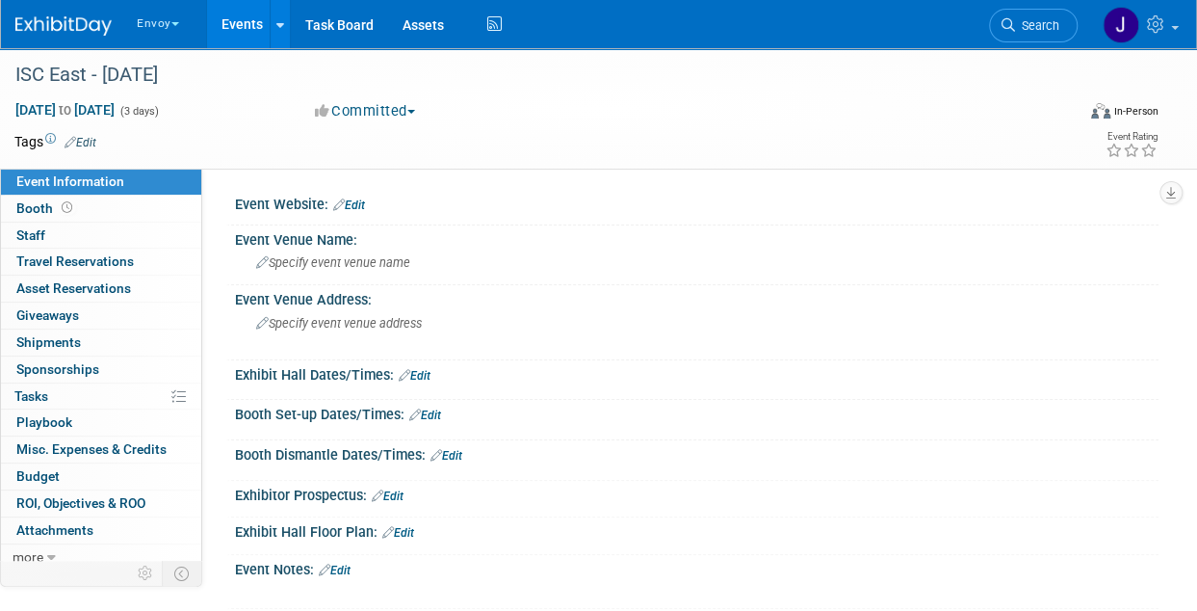
click at [58, 16] on img at bounding box center [63, 25] width 96 height 19
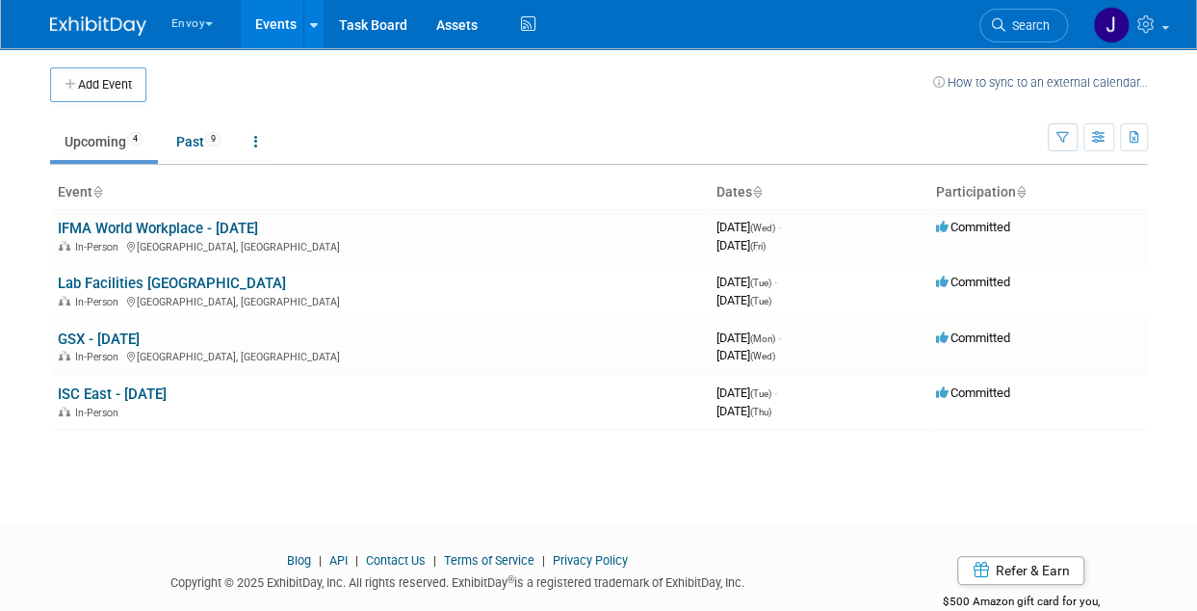
click at [108, 28] on img at bounding box center [98, 25] width 96 height 19
click at [191, 28] on button "Envoy" at bounding box center [204, 19] width 68 height 39
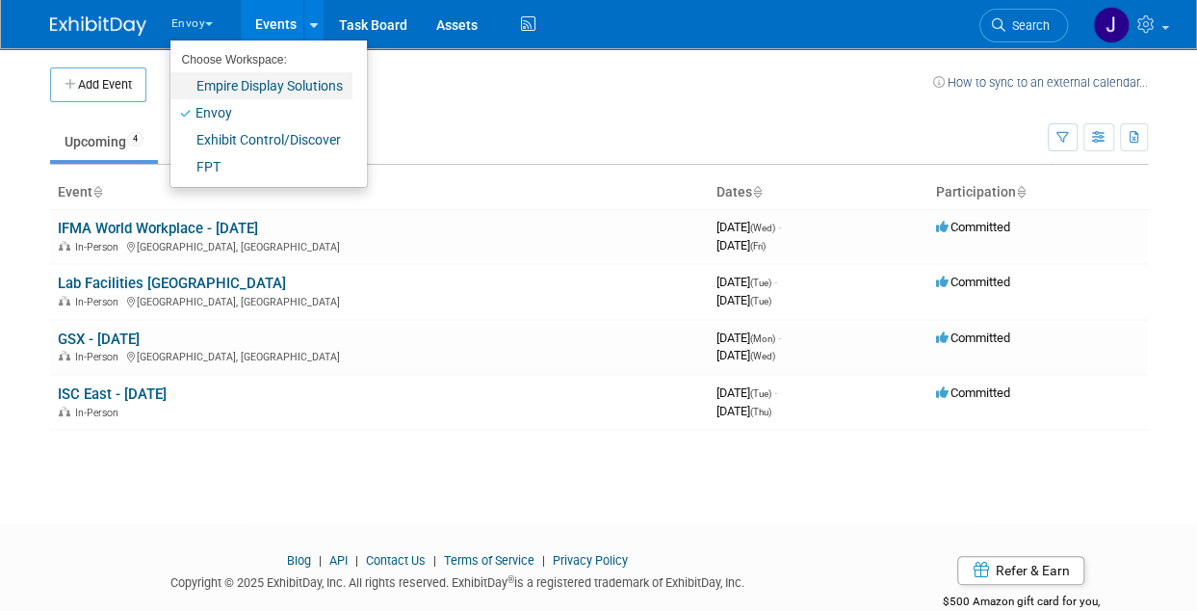
click at [223, 82] on link "Empire Display Solutions" at bounding box center [262, 85] width 182 height 27
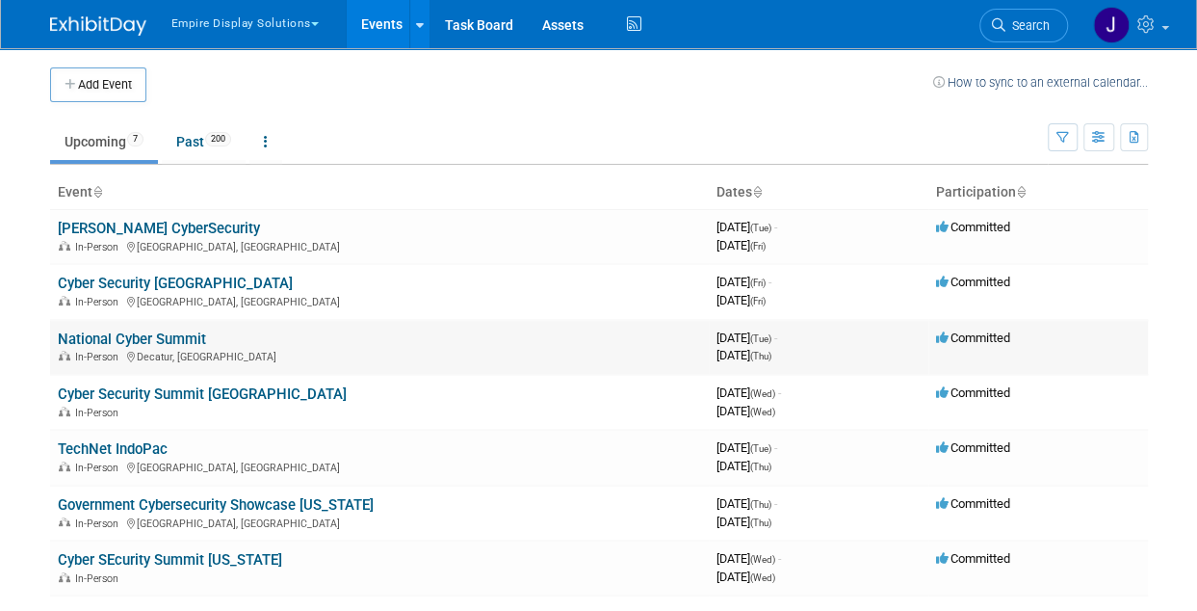
click at [155, 337] on link "National Cyber Summit" at bounding box center [132, 338] width 148 height 17
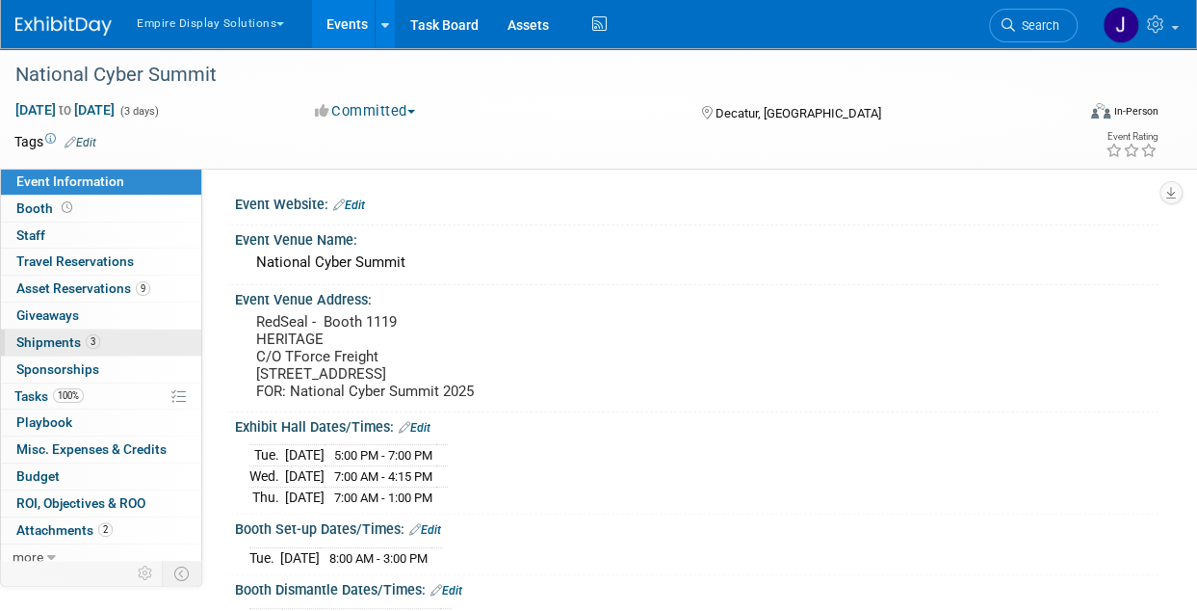
click at [77, 342] on span "Shipments 3" at bounding box center [58, 341] width 84 height 15
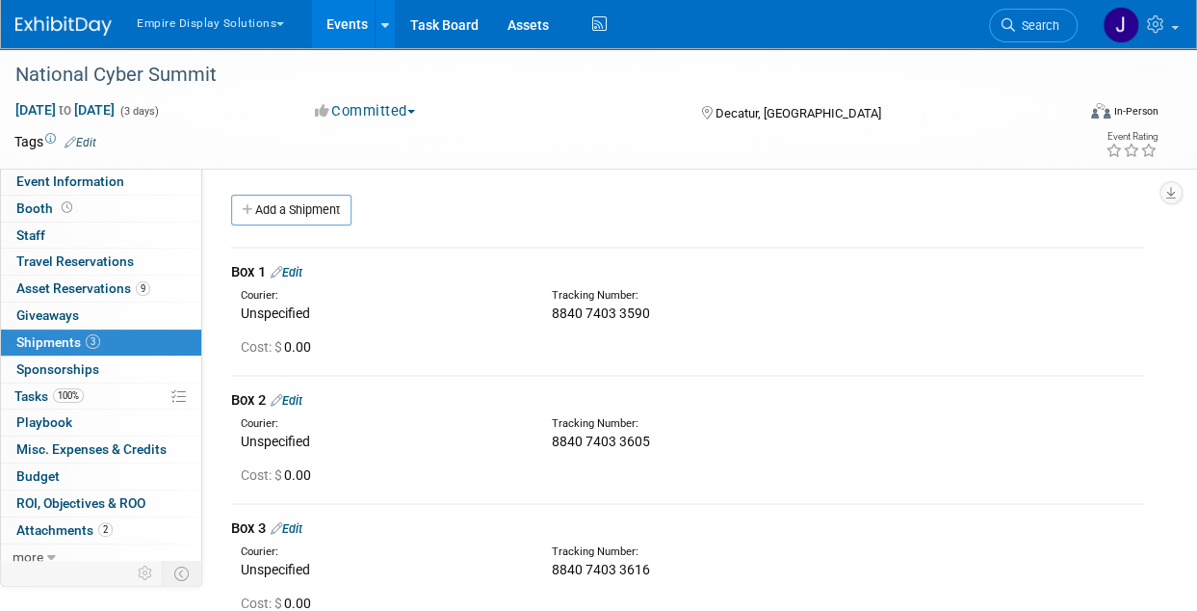
click at [37, 35] on img at bounding box center [63, 25] width 96 height 19
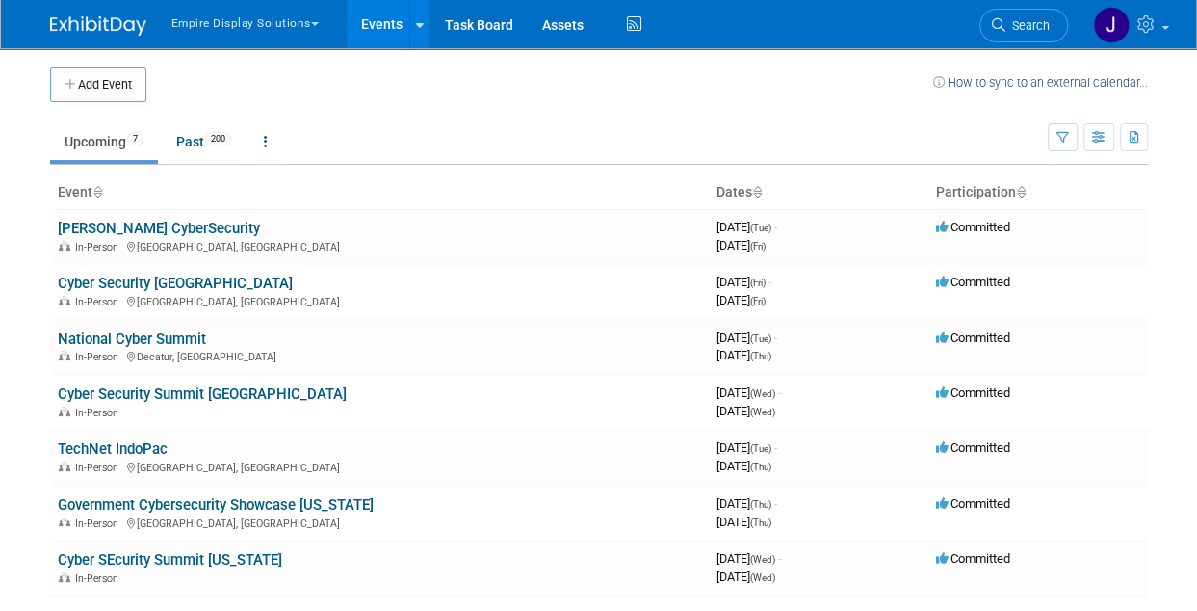
click at [271, 28] on button "Empire Display Solutions" at bounding box center [256, 19] width 173 height 39
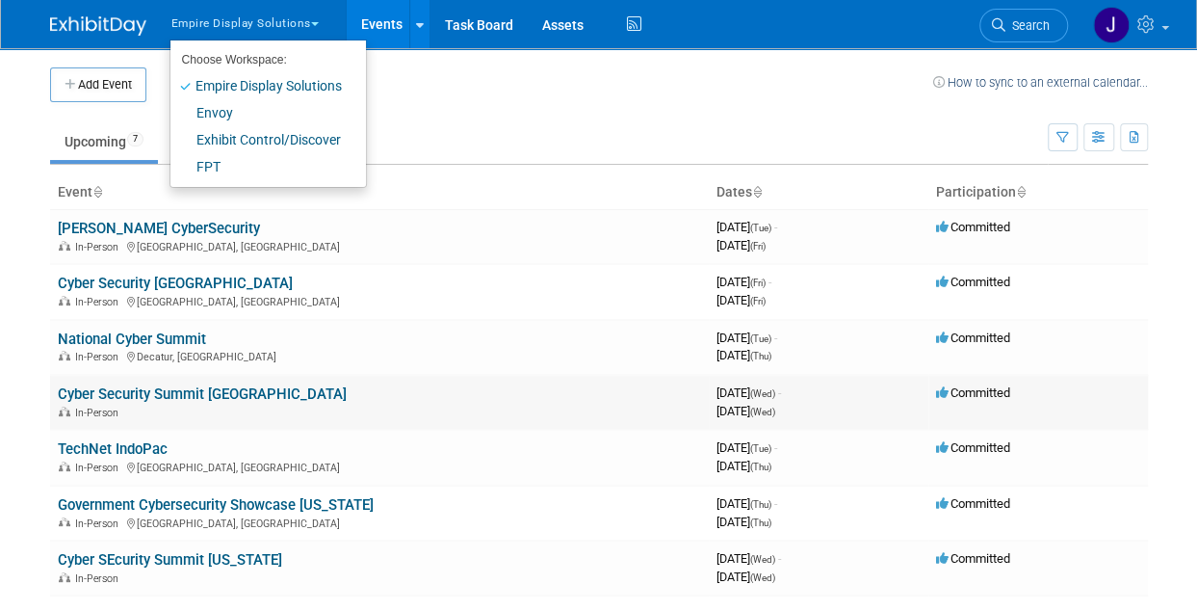
click at [147, 400] on link "Cyber Security Summit [GEOGRAPHIC_DATA]" at bounding box center [202, 393] width 289 height 17
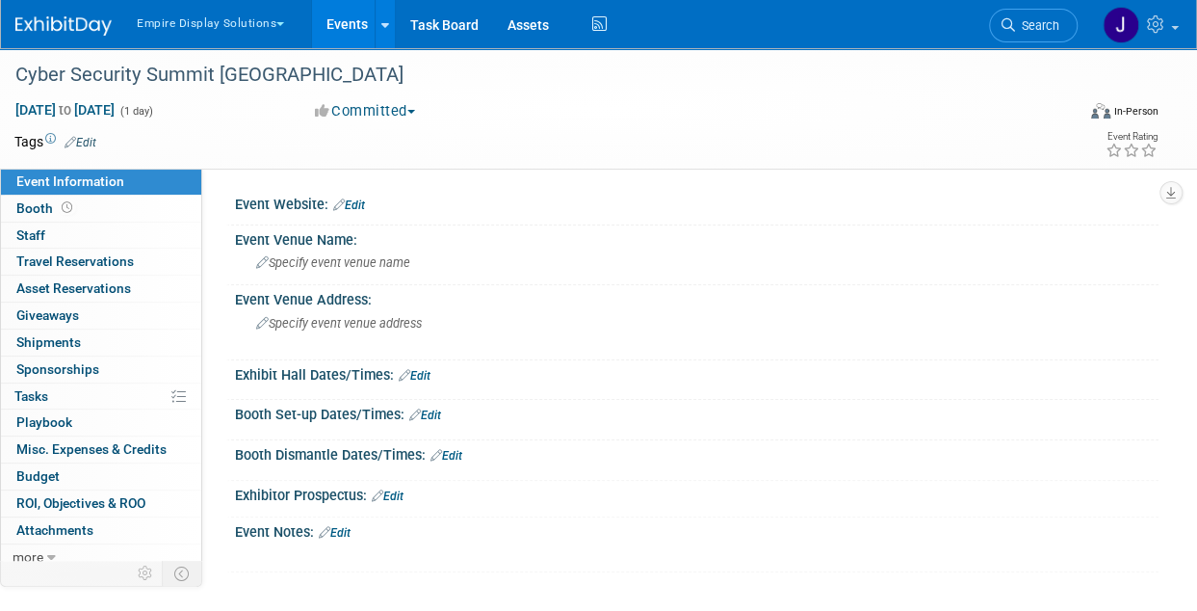
click at [159, 22] on button "Empire Display Solutions" at bounding box center [221, 19] width 173 height 39
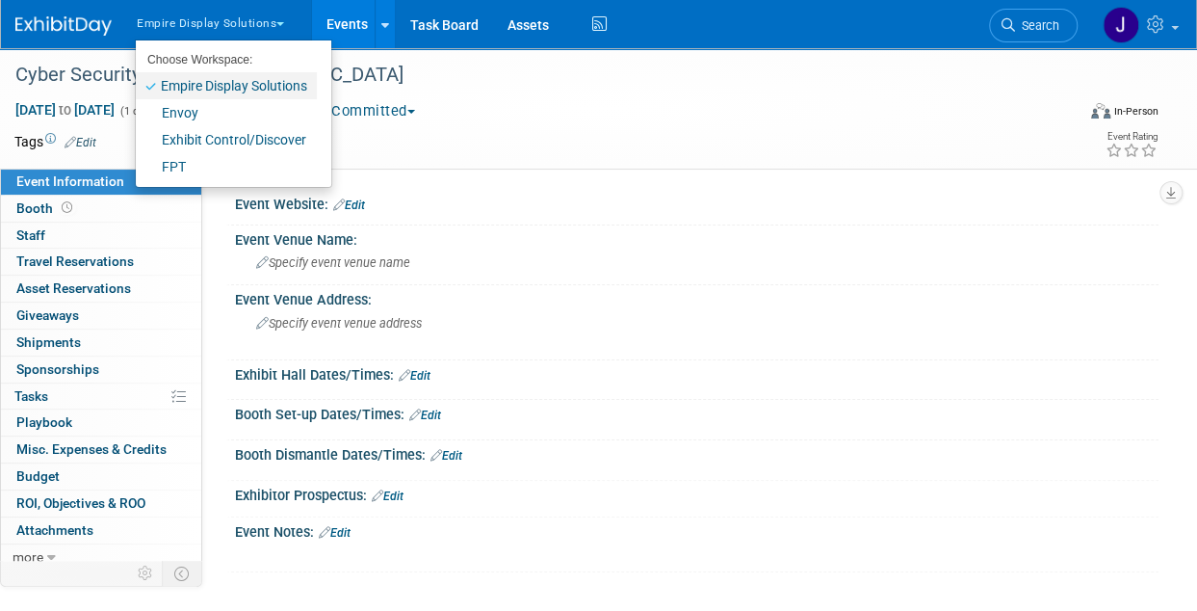
click at [187, 86] on link "Empire Display Solutions" at bounding box center [226, 85] width 181 height 27
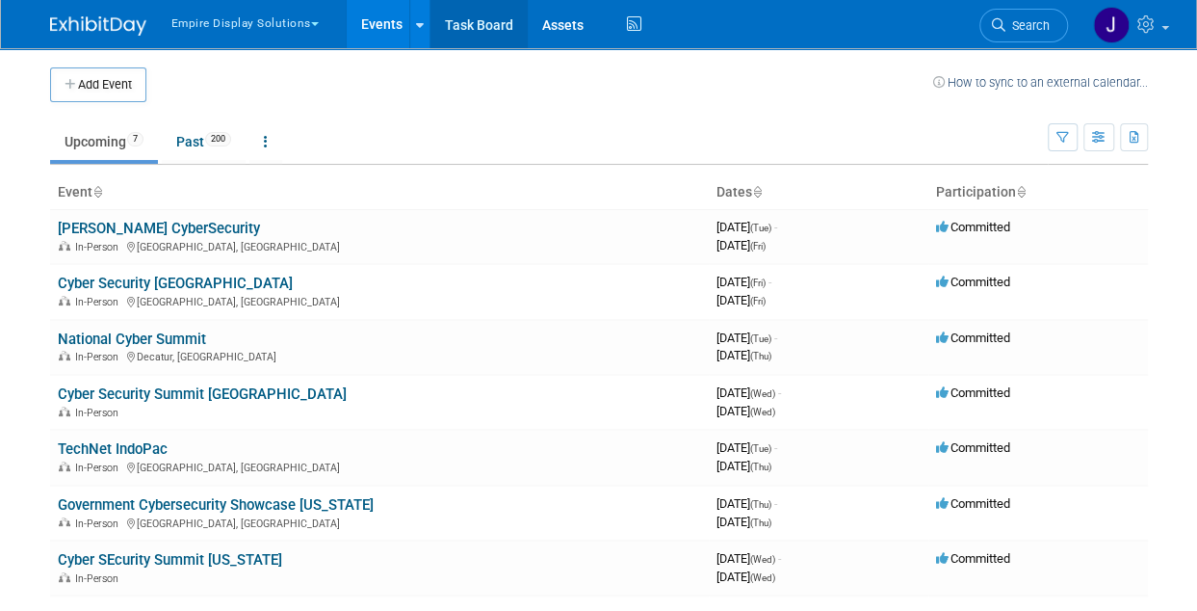
click at [501, 26] on link "Task Board" at bounding box center [479, 24] width 97 height 48
click at [243, 24] on button "Empire Display Solutions" at bounding box center [256, 19] width 173 height 39
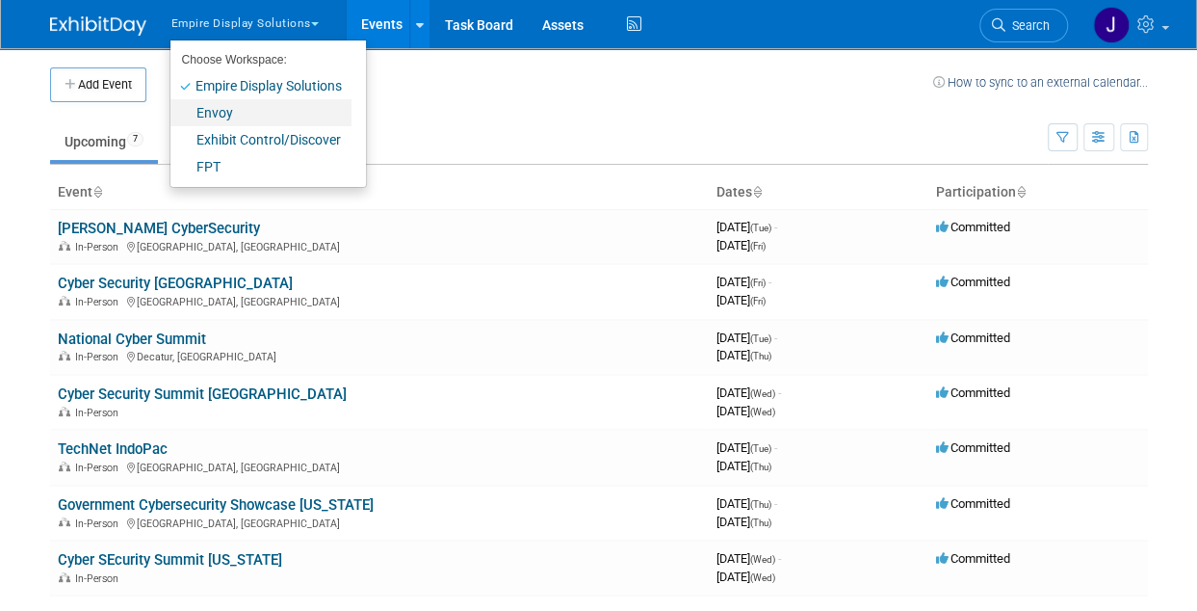
click at [225, 119] on link "Envoy" at bounding box center [261, 112] width 181 height 27
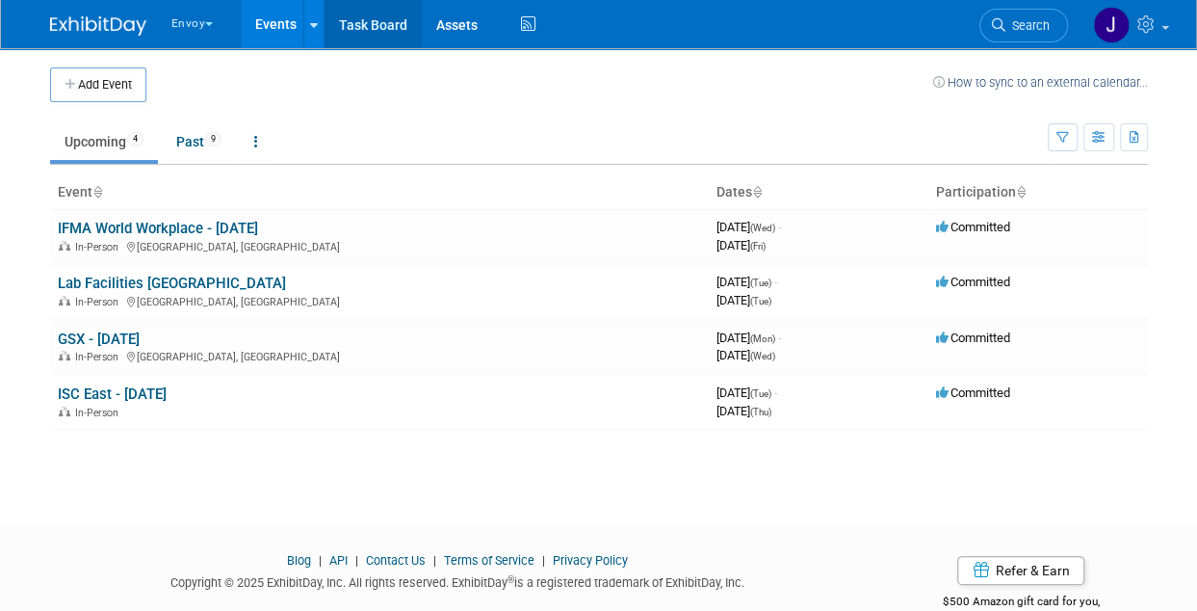
click at [383, 25] on link "Task Board" at bounding box center [373, 24] width 97 height 48
